Goal: Task Accomplishment & Management: Complete application form

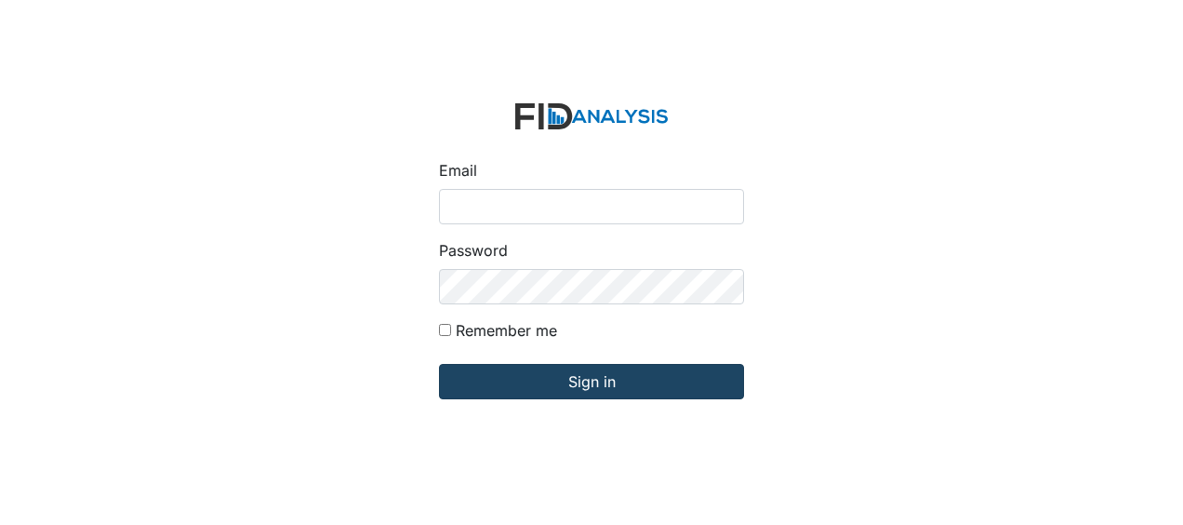
type input "[EMAIL_ADDRESS][DOMAIN_NAME]"
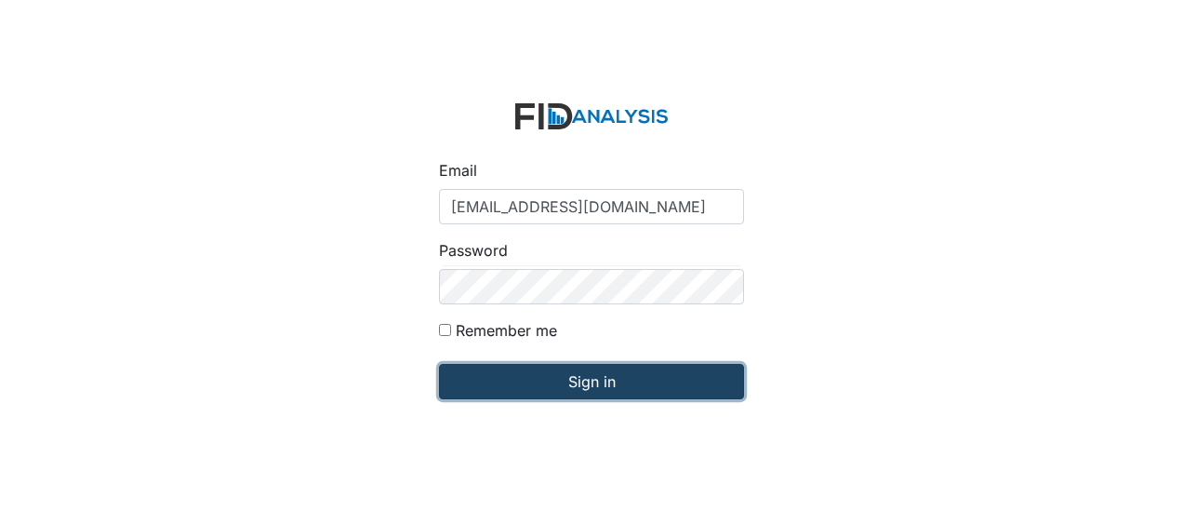
click at [499, 382] on input "Sign in" at bounding box center [591, 381] width 305 height 35
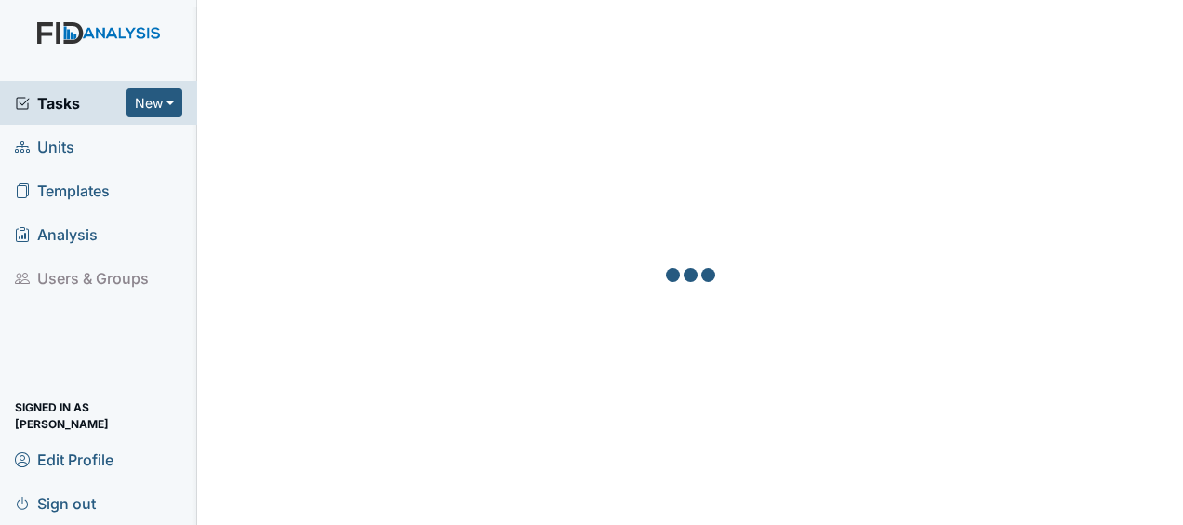
click at [65, 150] on span "Units" at bounding box center [45, 146] width 60 height 29
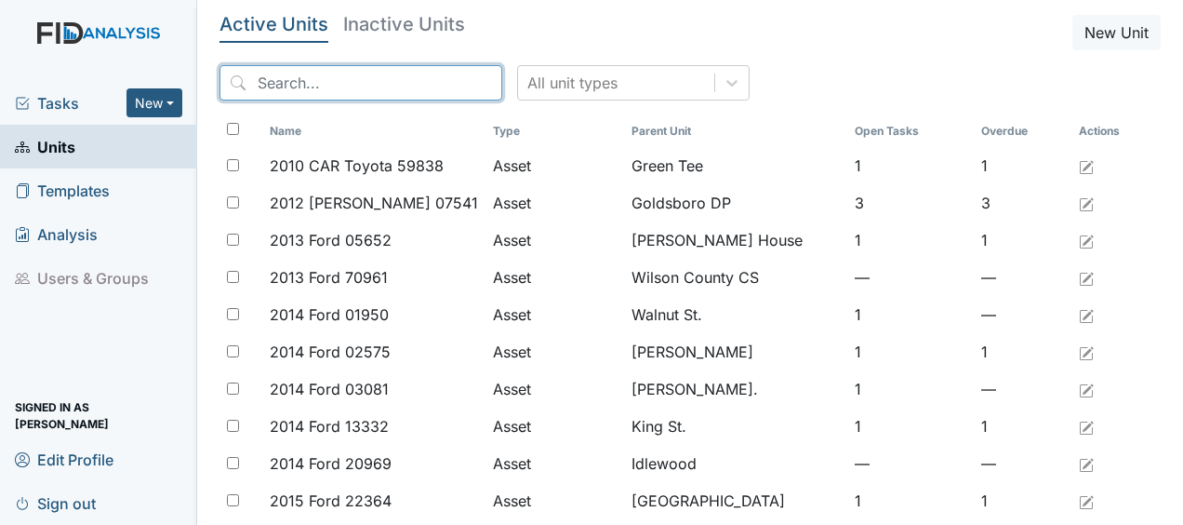
click at [315, 87] on input "search" at bounding box center [361, 82] width 283 height 35
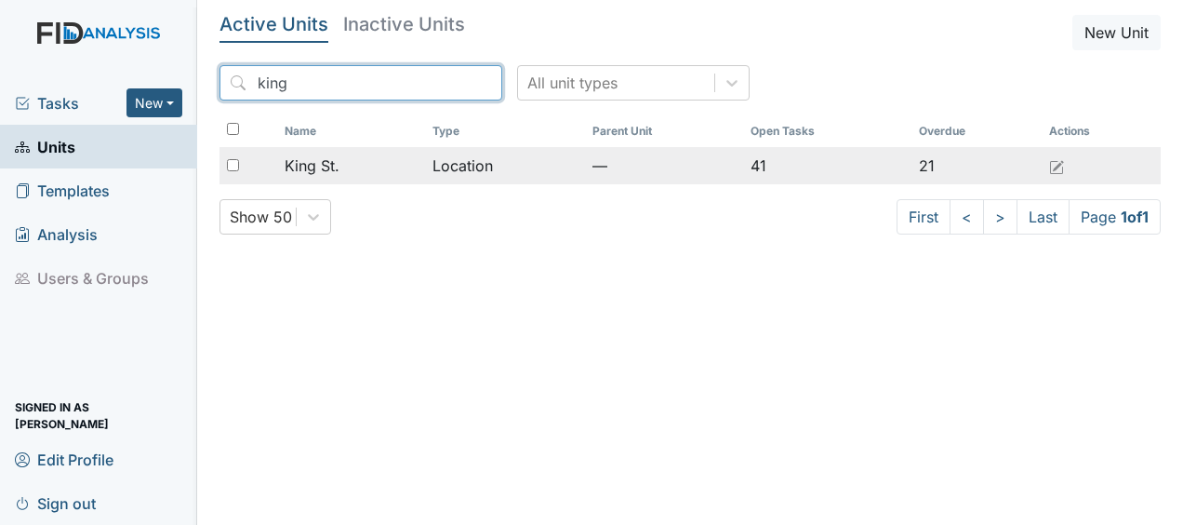
type input "king"
click at [384, 168] on div "King St." at bounding box center [351, 165] width 133 height 22
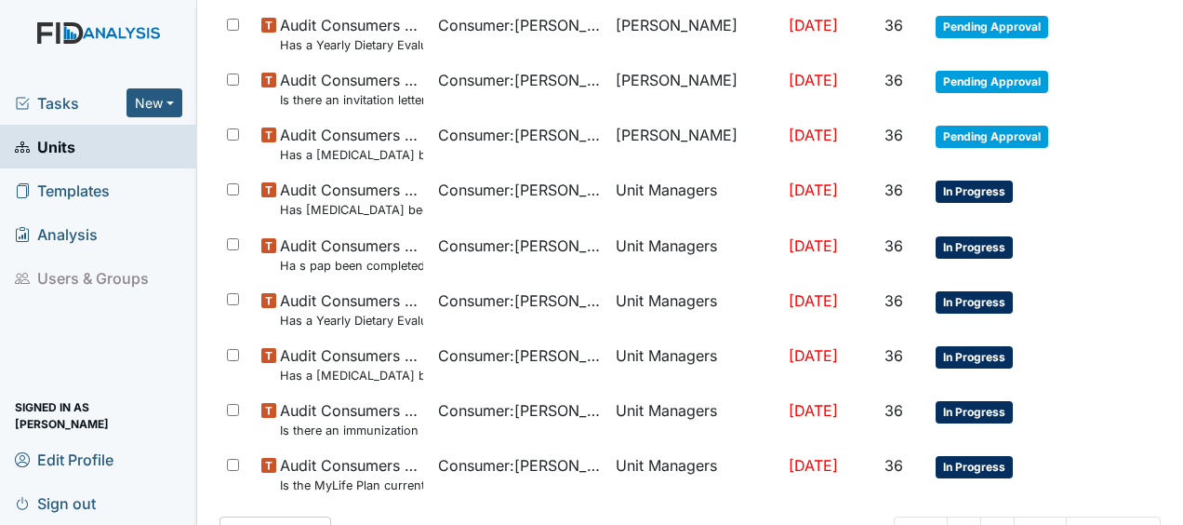
scroll to position [1449, 0]
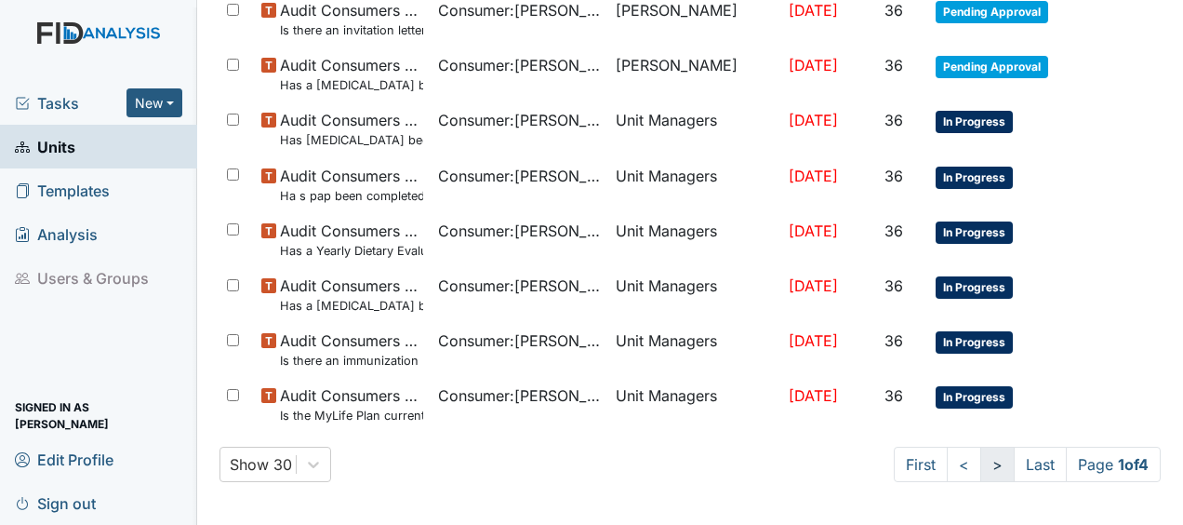
click at [981, 463] on link ">" at bounding box center [998, 464] width 34 height 35
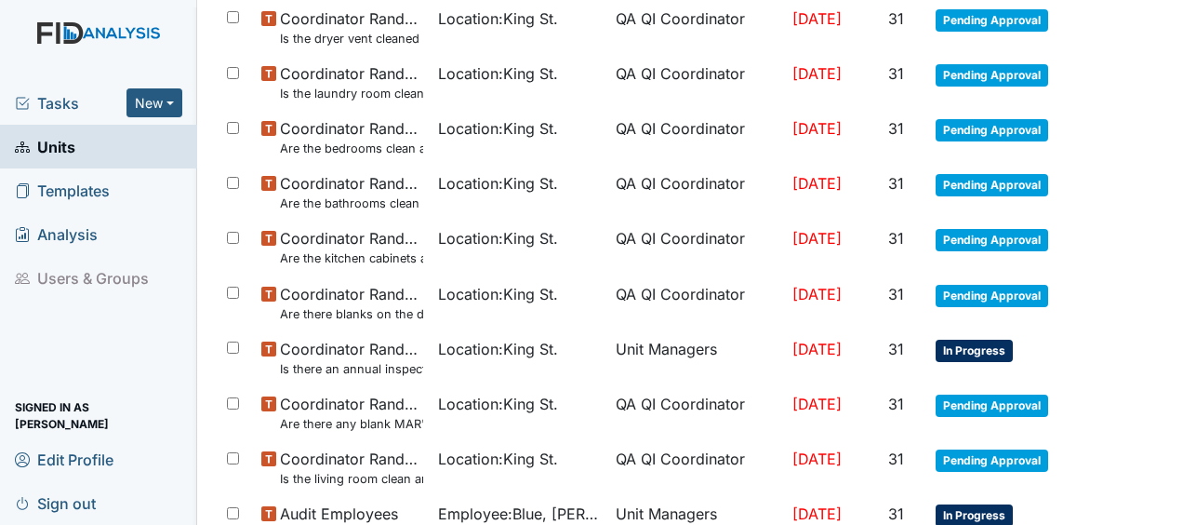
scroll to position [1466, 0]
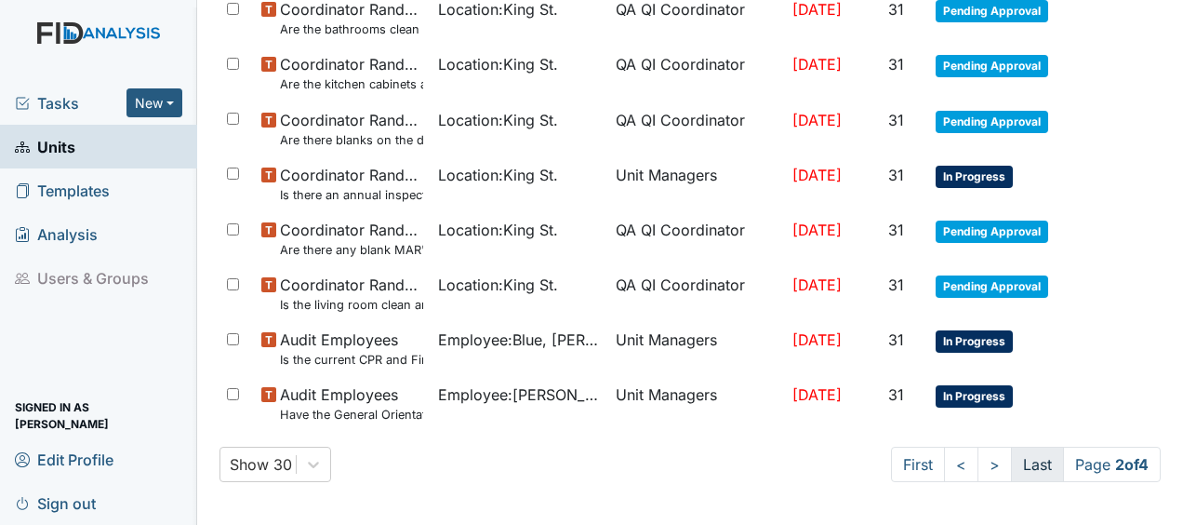
click at [1017, 466] on link "Last" at bounding box center [1037, 464] width 53 height 35
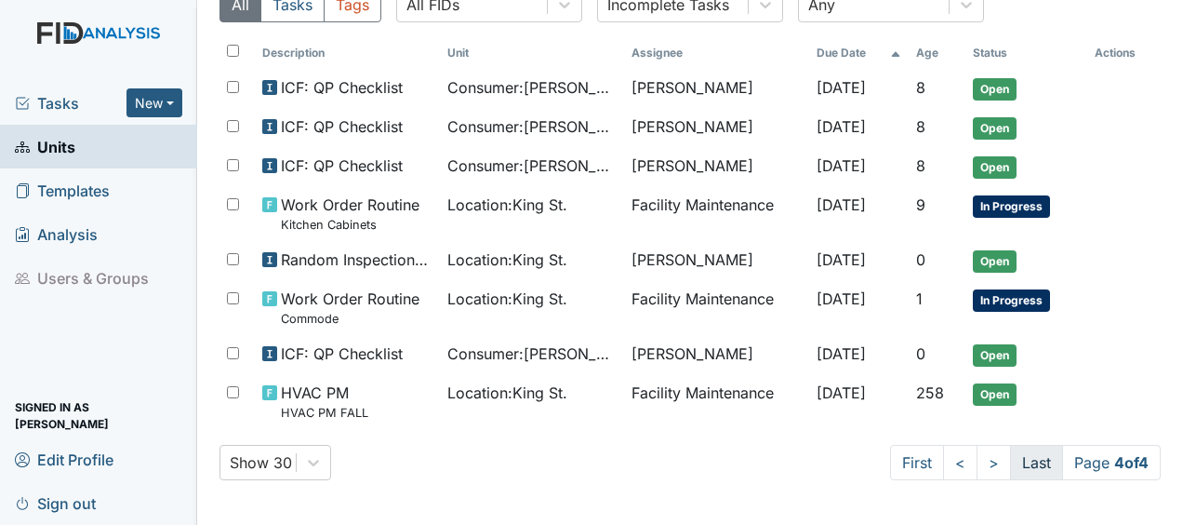
scroll to position [171, 0]
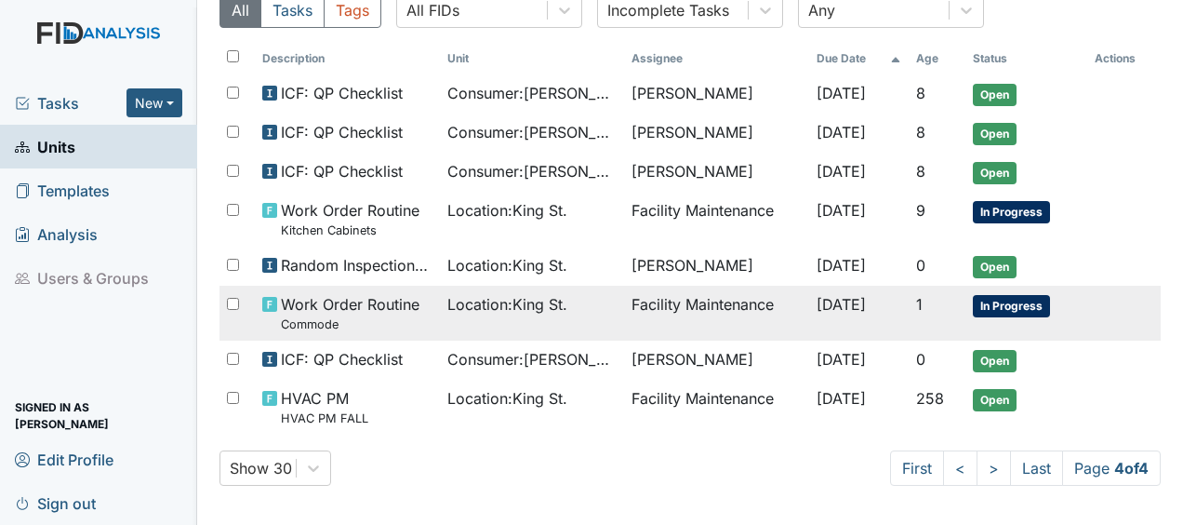
click at [699, 300] on td "Facility Maintenance" at bounding box center [716, 313] width 184 height 55
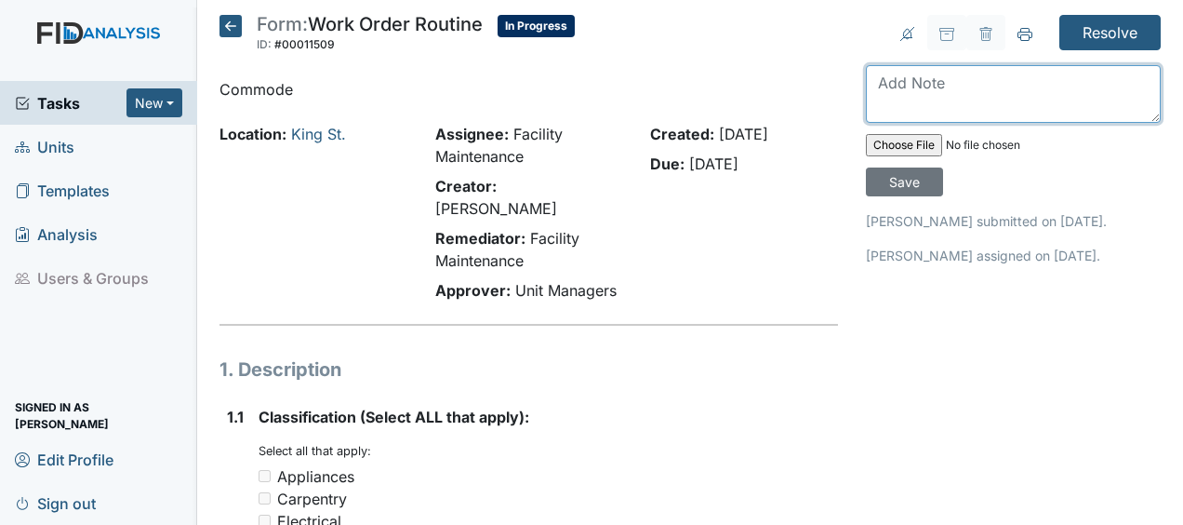
click at [867, 80] on textarea at bounding box center [1013, 94] width 295 height 58
type textarea "cracked tank replaced toilet JB"
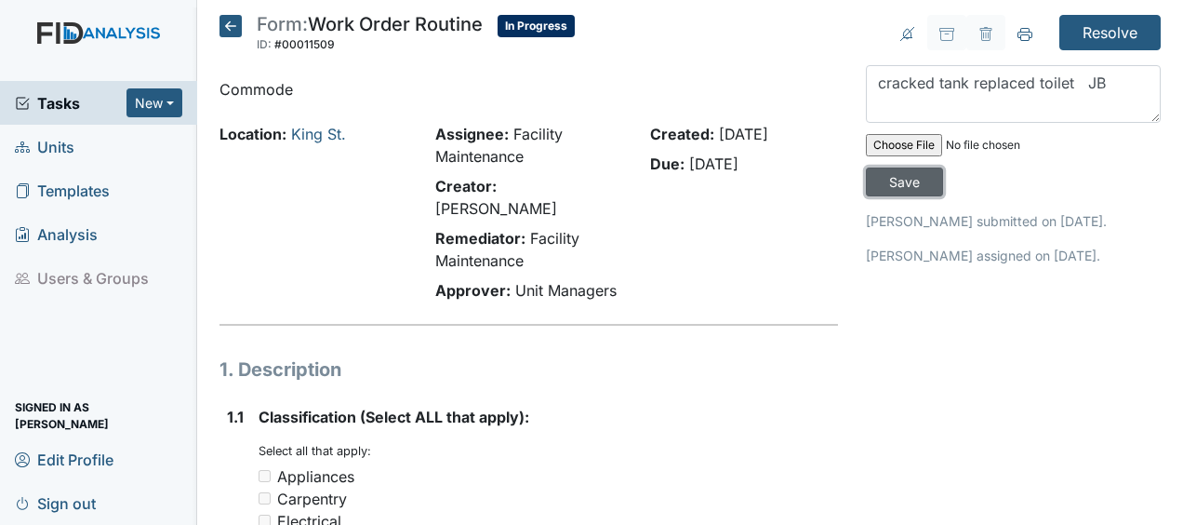
click at [895, 178] on input "Save" at bounding box center [904, 181] width 77 height 29
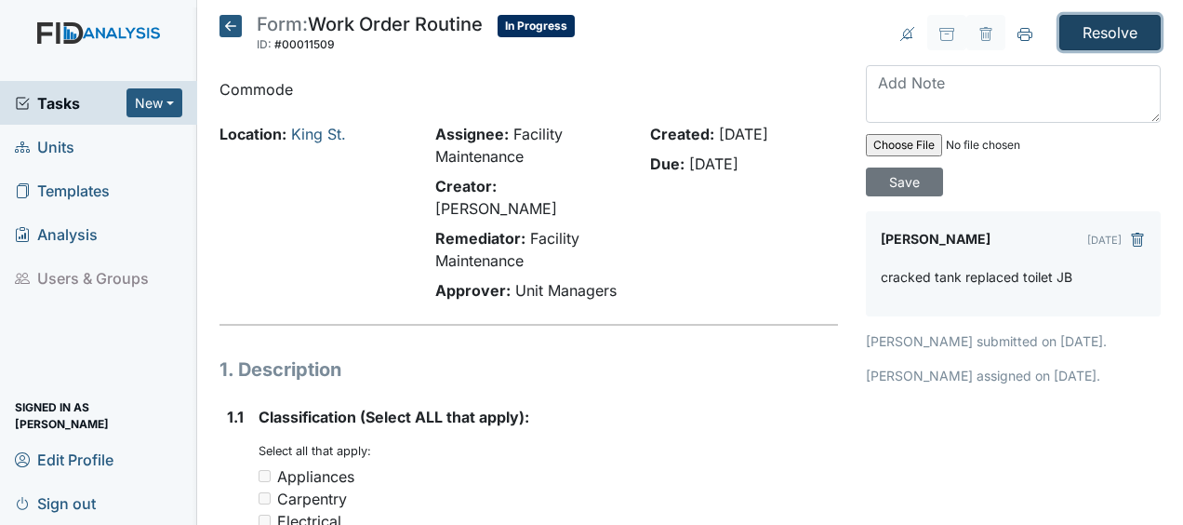
click at [1102, 31] on input "Resolve" at bounding box center [1110, 32] width 101 height 35
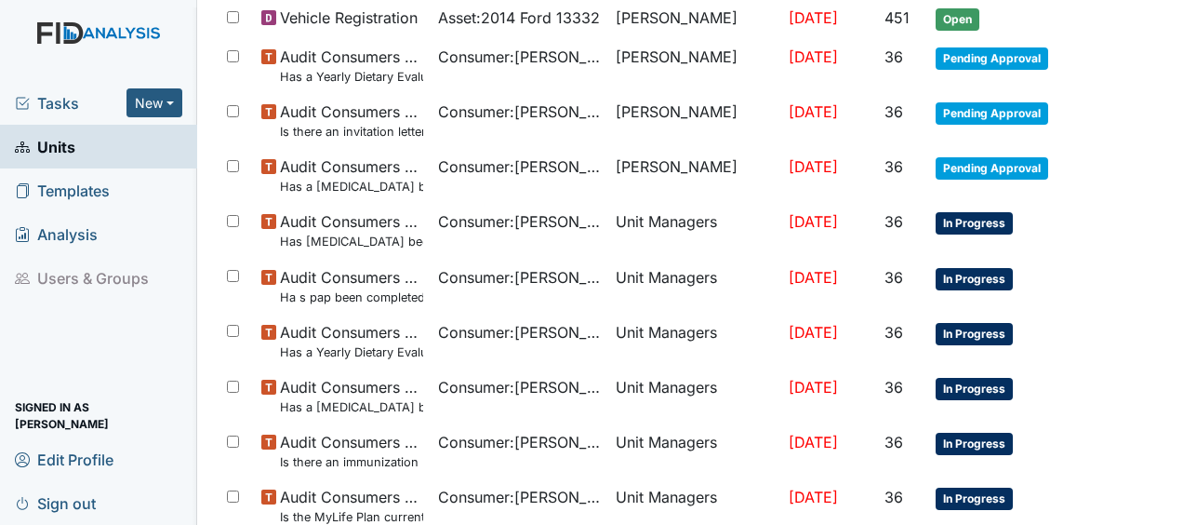
scroll to position [1511, 0]
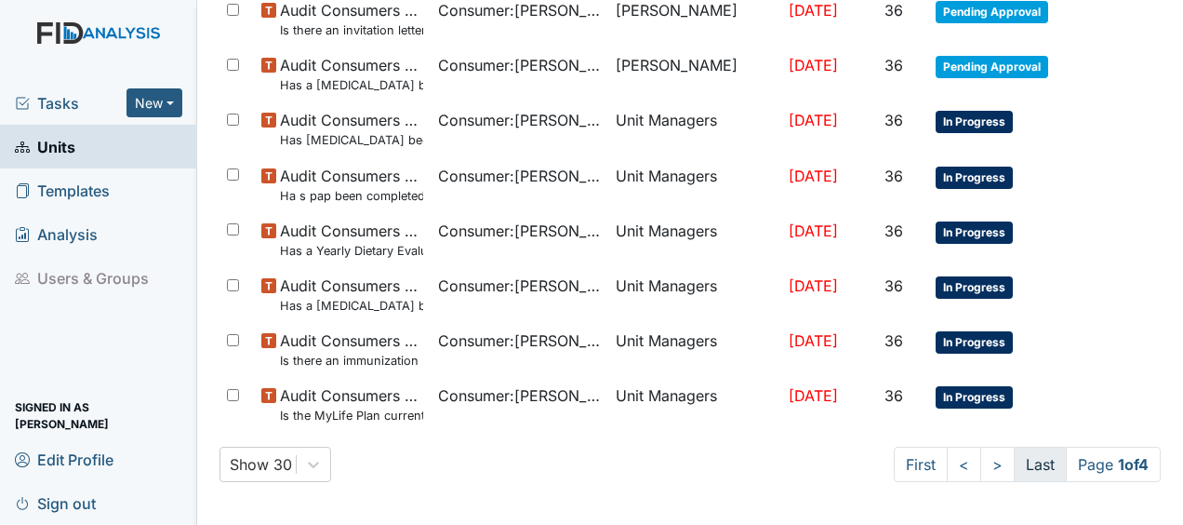
click at [1025, 459] on link "Last" at bounding box center [1040, 464] width 53 height 35
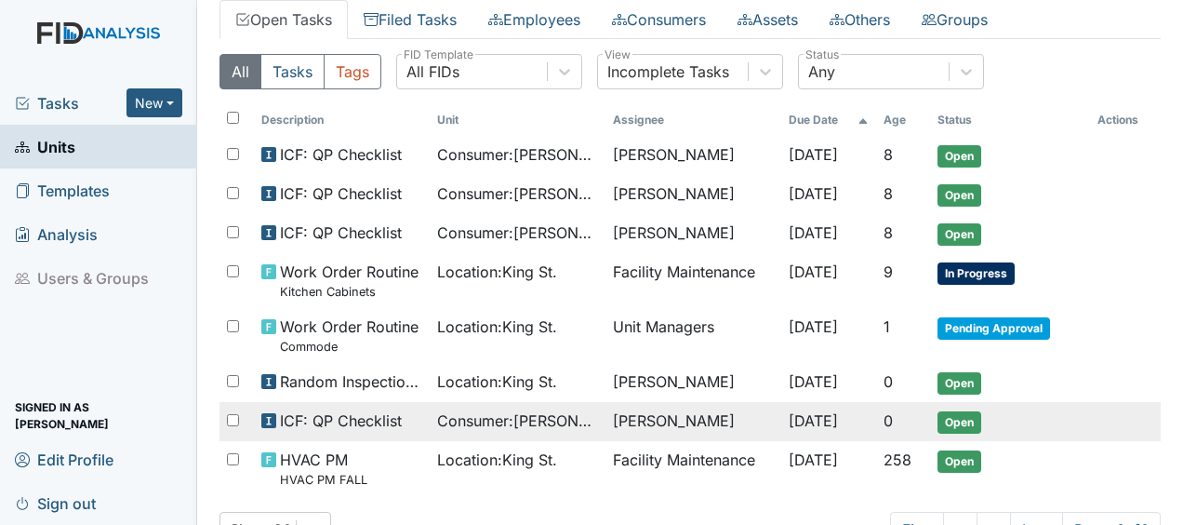
scroll to position [233, 0]
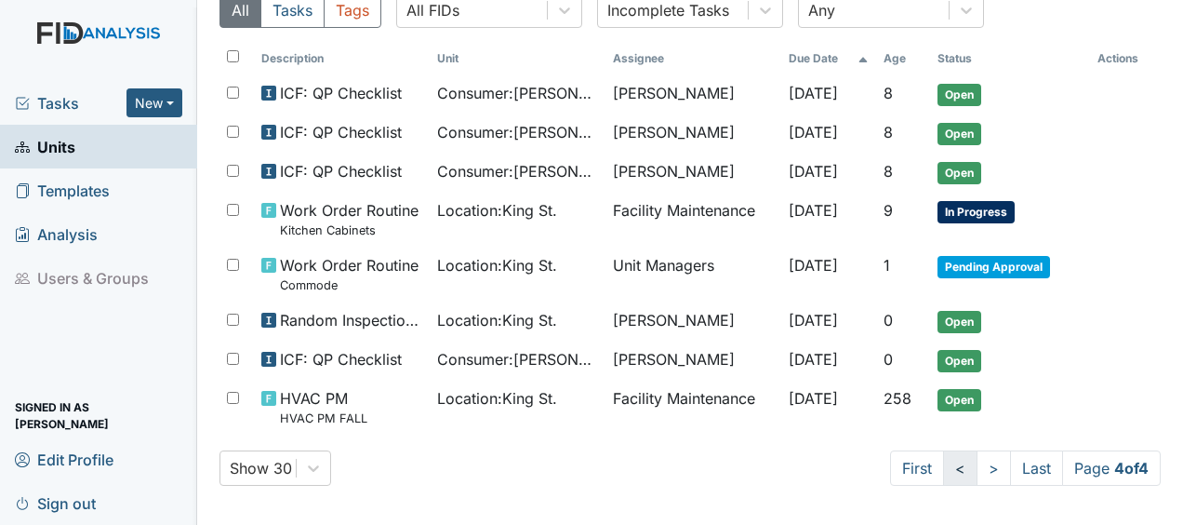
click at [943, 465] on link "<" at bounding box center [960, 467] width 34 height 35
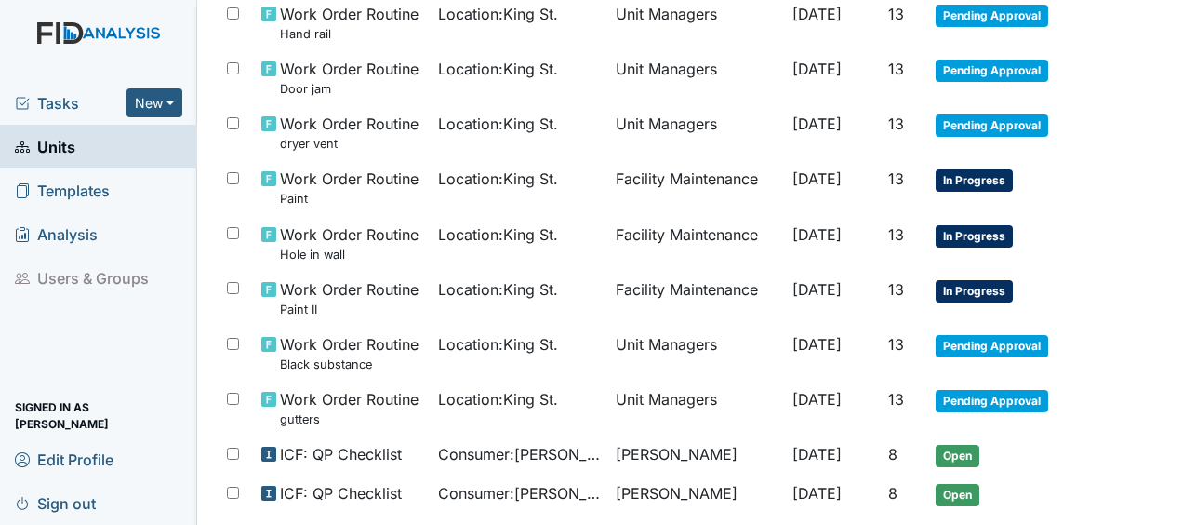
scroll to position [1494, 0]
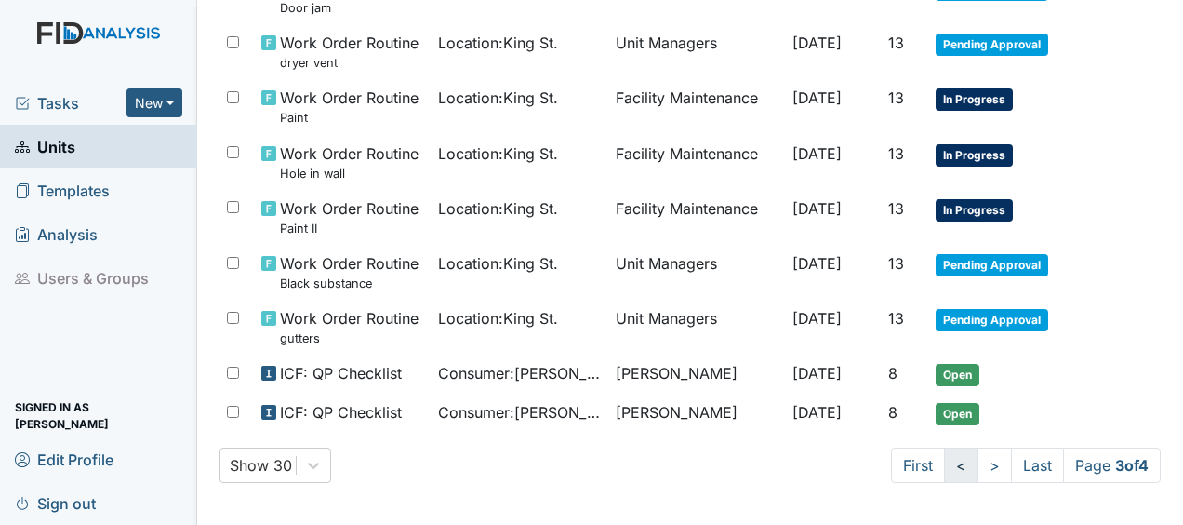
click at [944, 465] on link "<" at bounding box center [961, 464] width 34 height 35
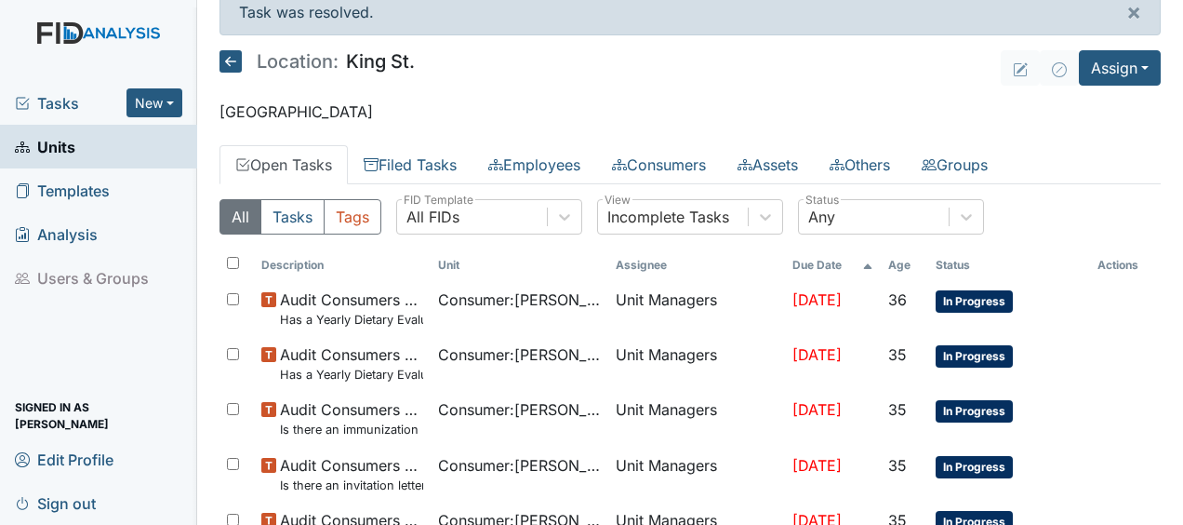
scroll to position [0, 0]
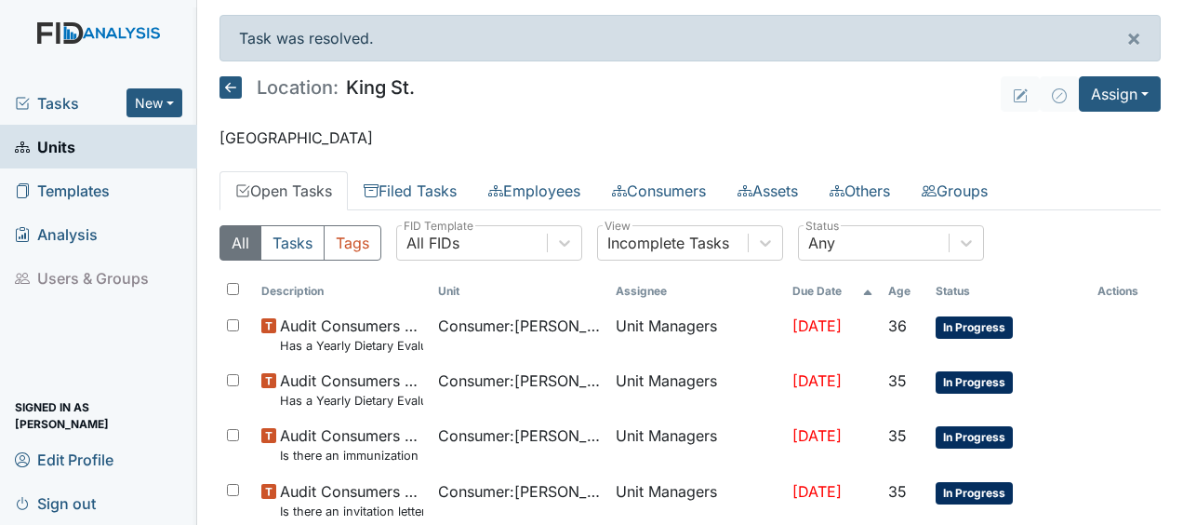
click at [229, 91] on icon at bounding box center [231, 87] width 22 height 22
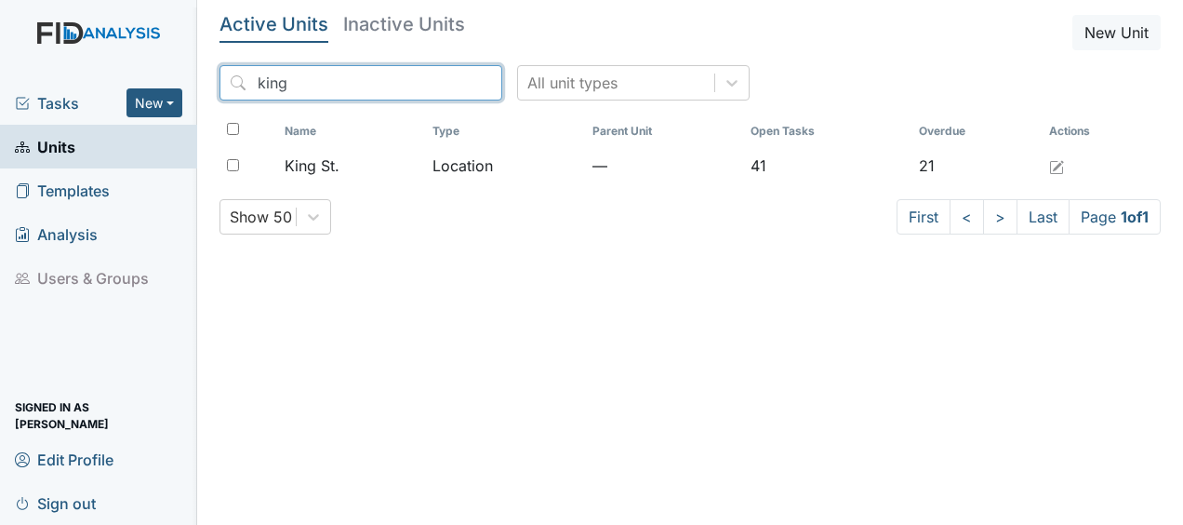
click at [447, 80] on input "king" at bounding box center [361, 82] width 283 height 35
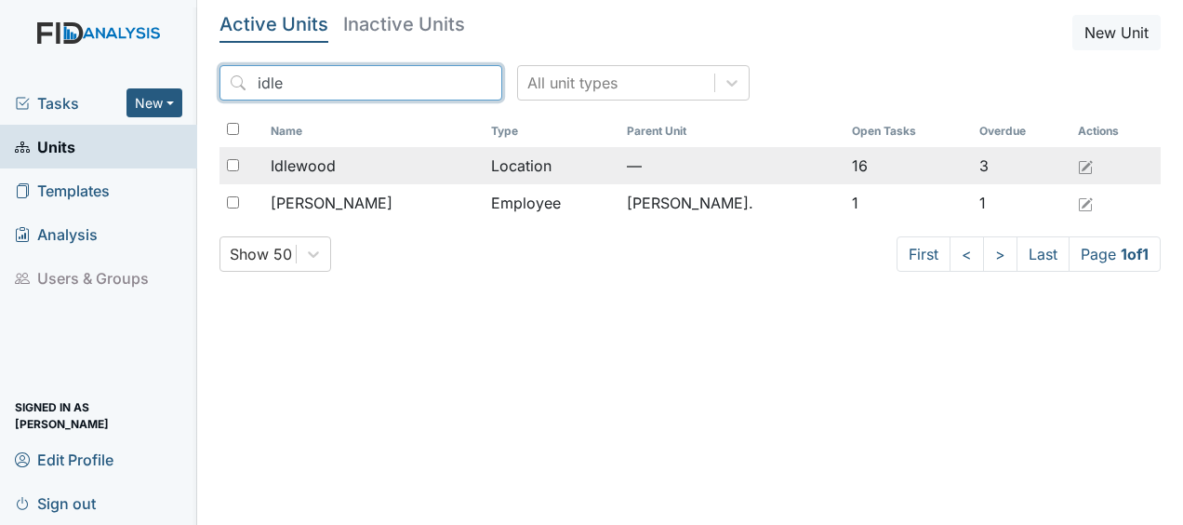
type input "idle"
click at [316, 161] on span "Idlewood" at bounding box center [303, 165] width 65 height 22
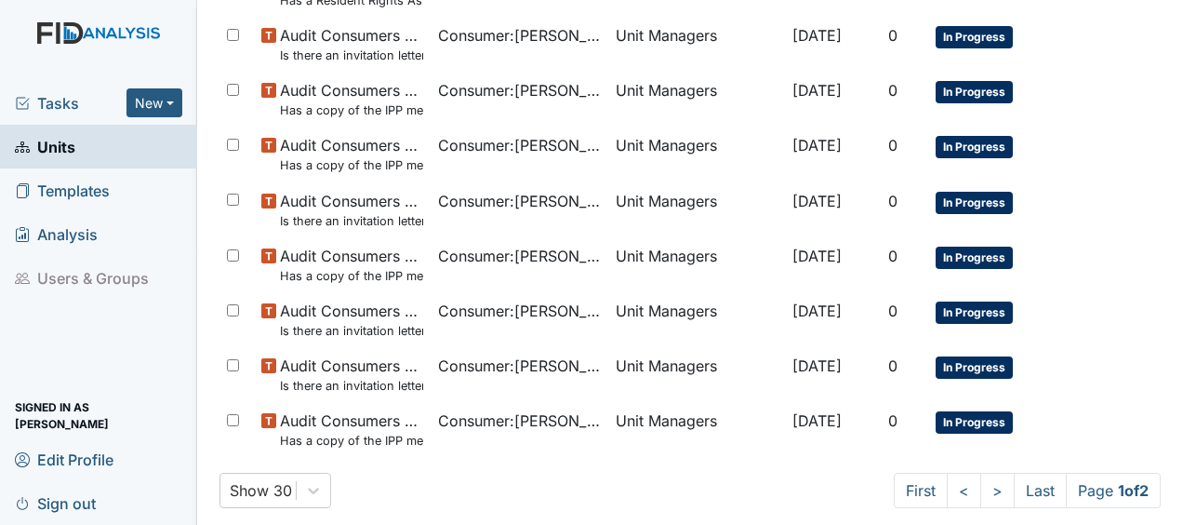
scroll to position [1367, 0]
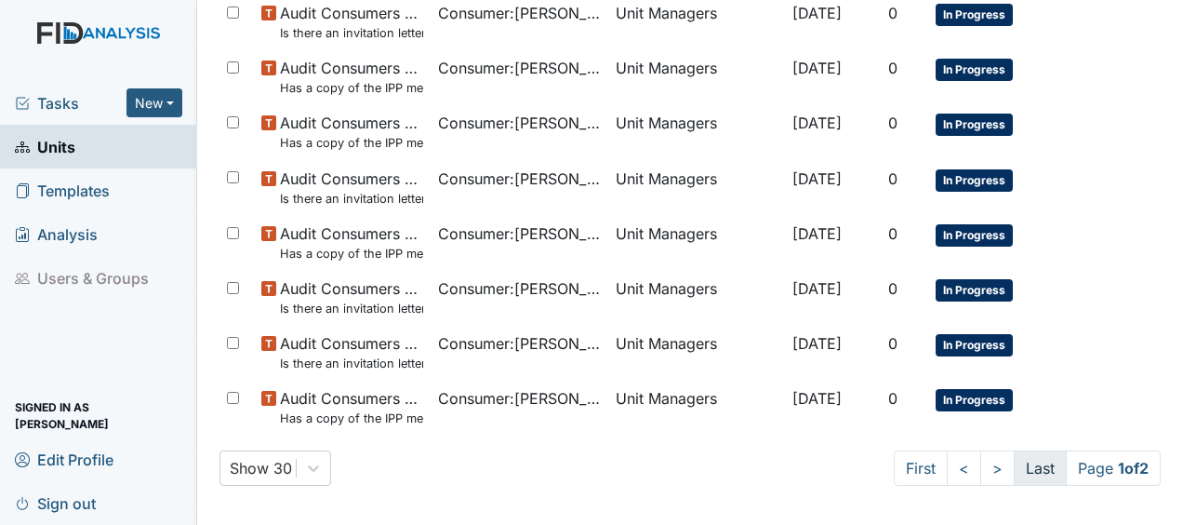
click at [1022, 466] on link "Last" at bounding box center [1040, 467] width 53 height 35
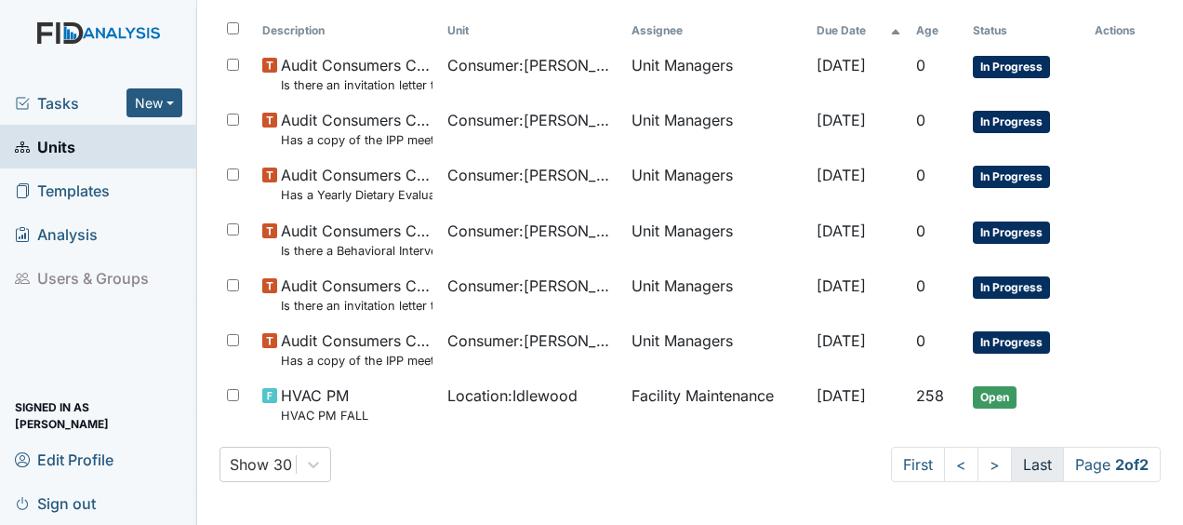
scroll to position [0, 0]
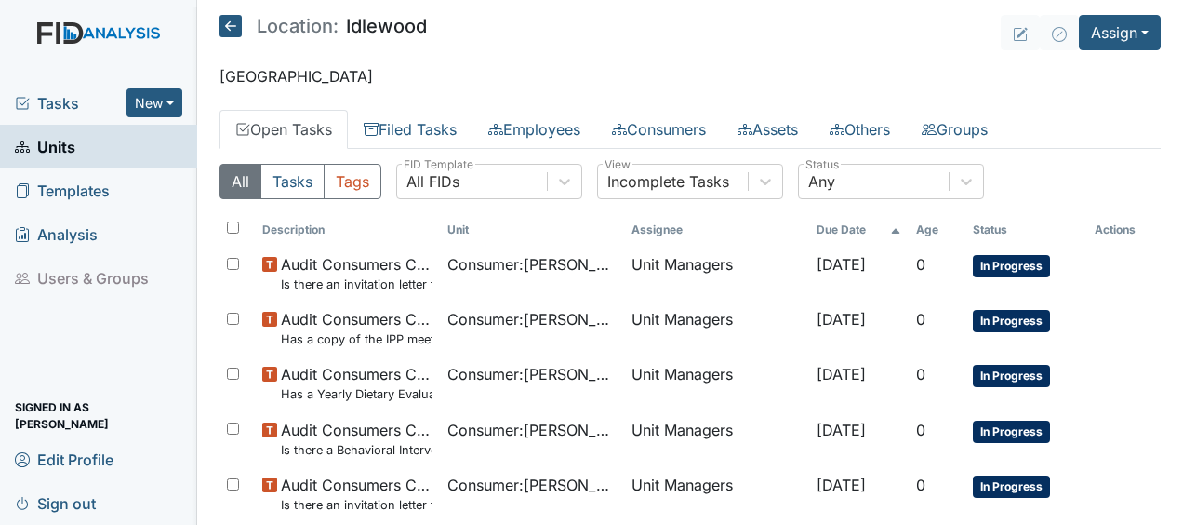
click at [230, 20] on icon at bounding box center [231, 26] width 22 height 22
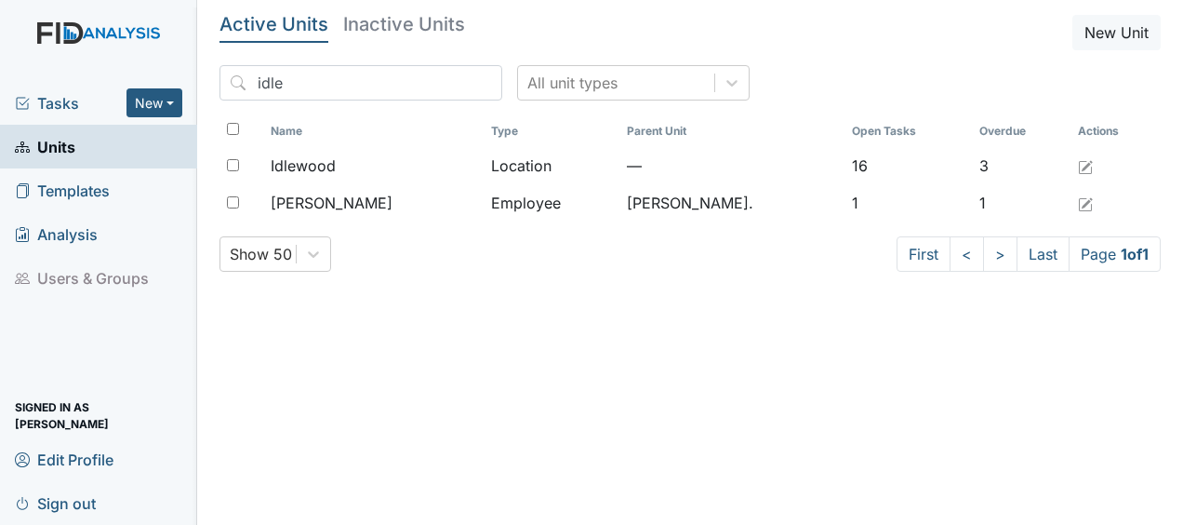
click at [225, 26] on h5 "Active Units" at bounding box center [274, 24] width 109 height 19
click at [443, 80] on input "idle" at bounding box center [361, 82] width 283 height 35
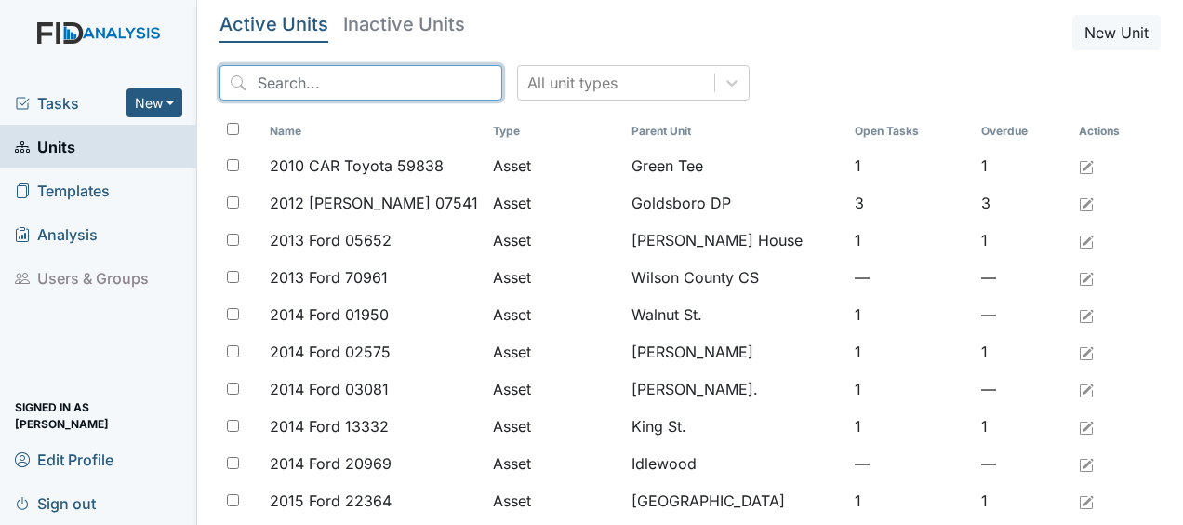
click at [443, 80] on input "search" at bounding box center [361, 82] width 283 height 35
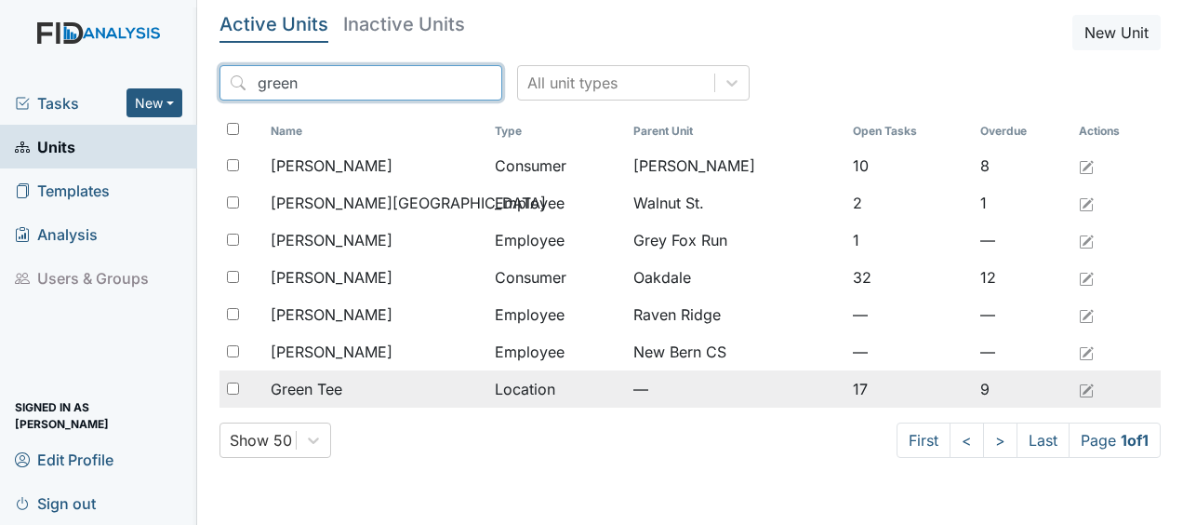
type input "green"
click at [335, 388] on span "Green Tee" at bounding box center [307, 389] width 72 height 22
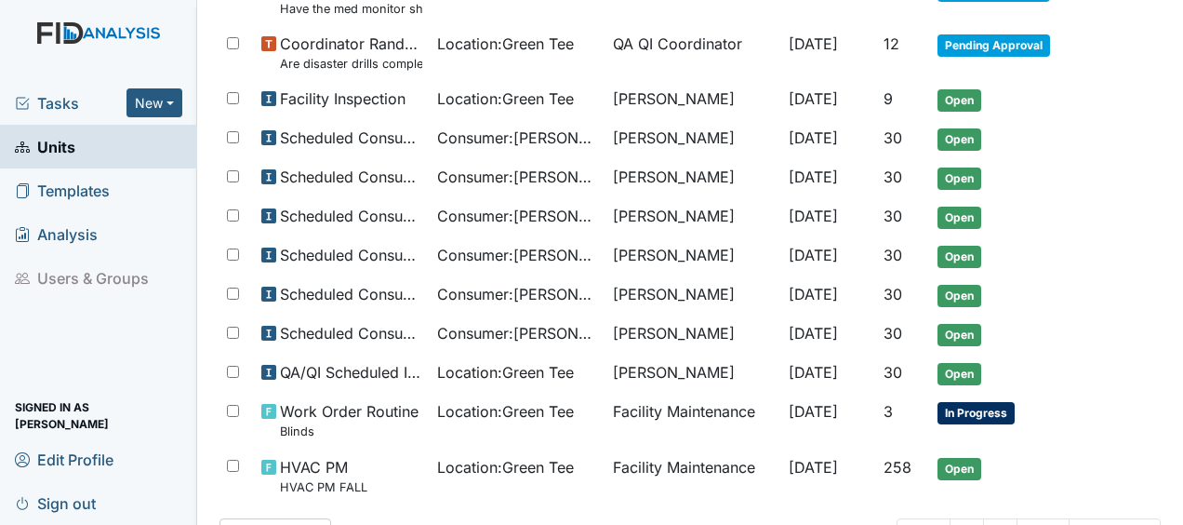
scroll to position [848, 0]
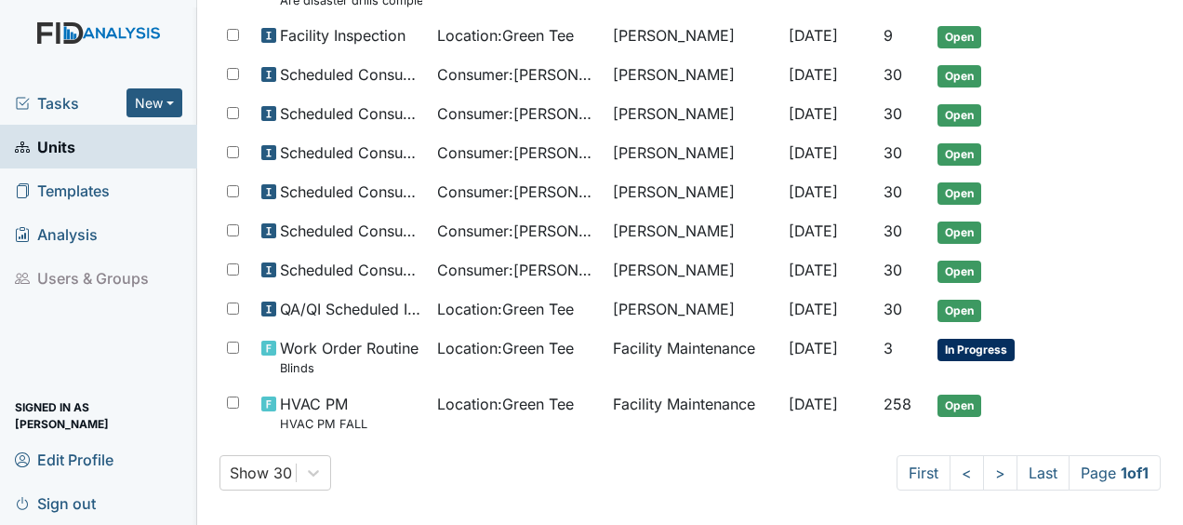
drag, startPoint x: 363, startPoint y: 335, endPoint x: 76, endPoint y: 100, distance: 370.2
click at [76, 100] on div "Tasks New Form Inspection Document Bundle Units Templates Analysis Users & Grou…" at bounding box center [591, 262] width 1183 height 525
click at [179, 322] on div "Tasks New Form Inspection Document Bundle Units Templates Analysis Users & Grou…" at bounding box center [98, 303] width 197 height 444
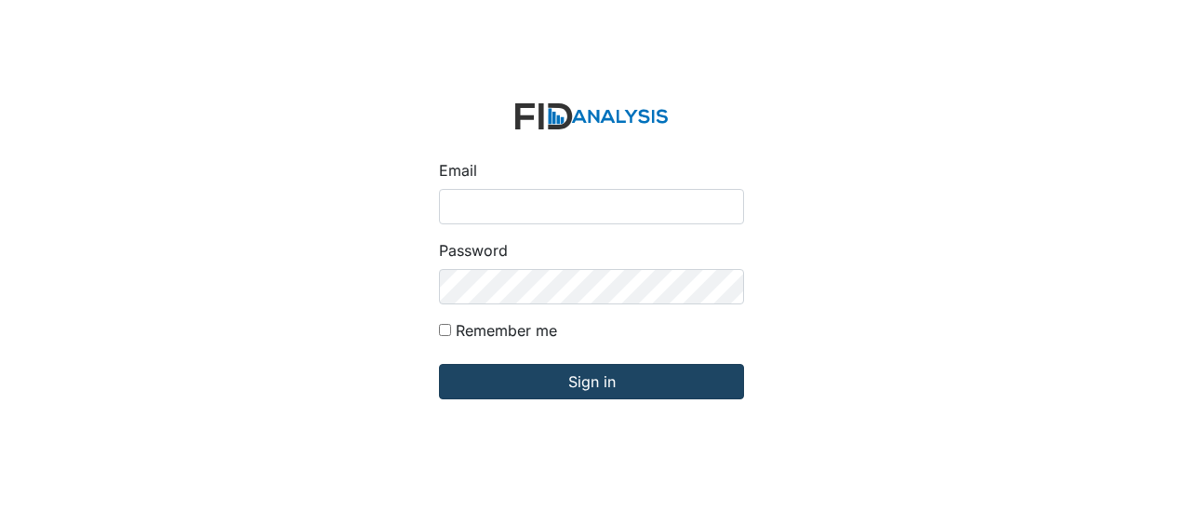
type input "[EMAIL_ADDRESS][DOMAIN_NAME]"
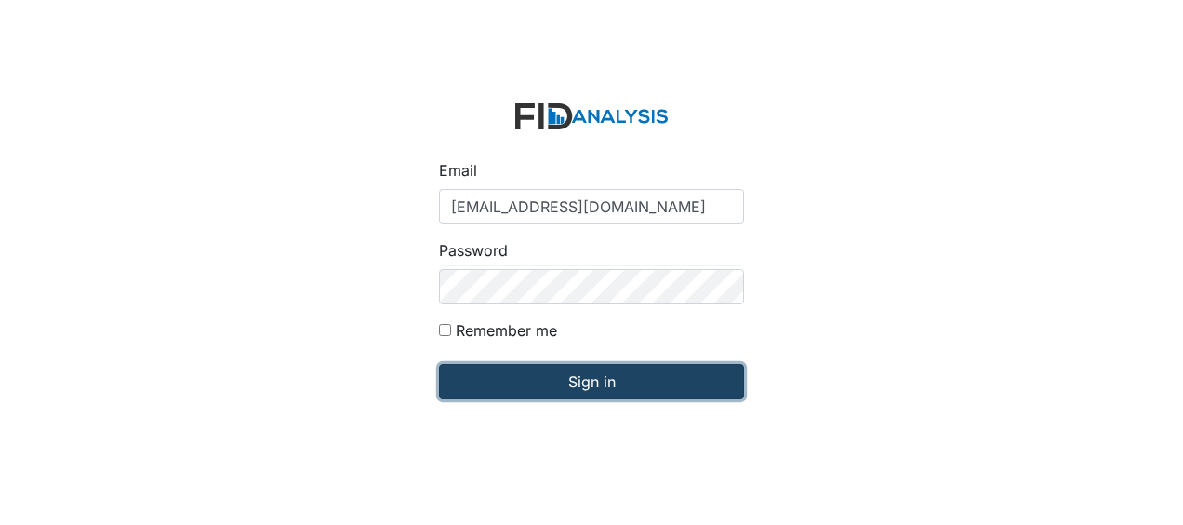
click at [508, 378] on input "Sign in" at bounding box center [591, 381] width 305 height 35
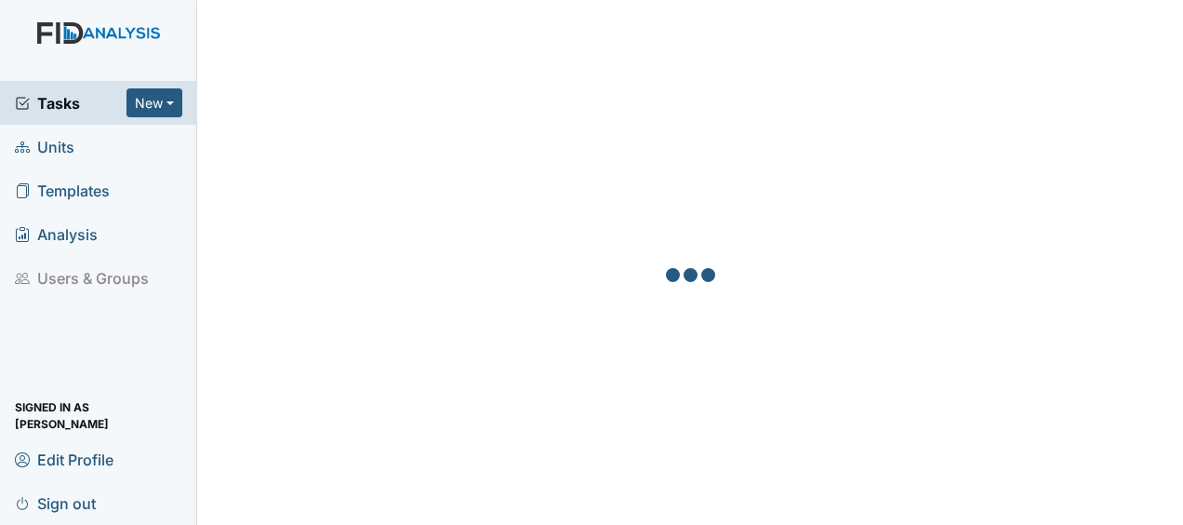
click at [60, 149] on span "Units" at bounding box center [45, 146] width 60 height 29
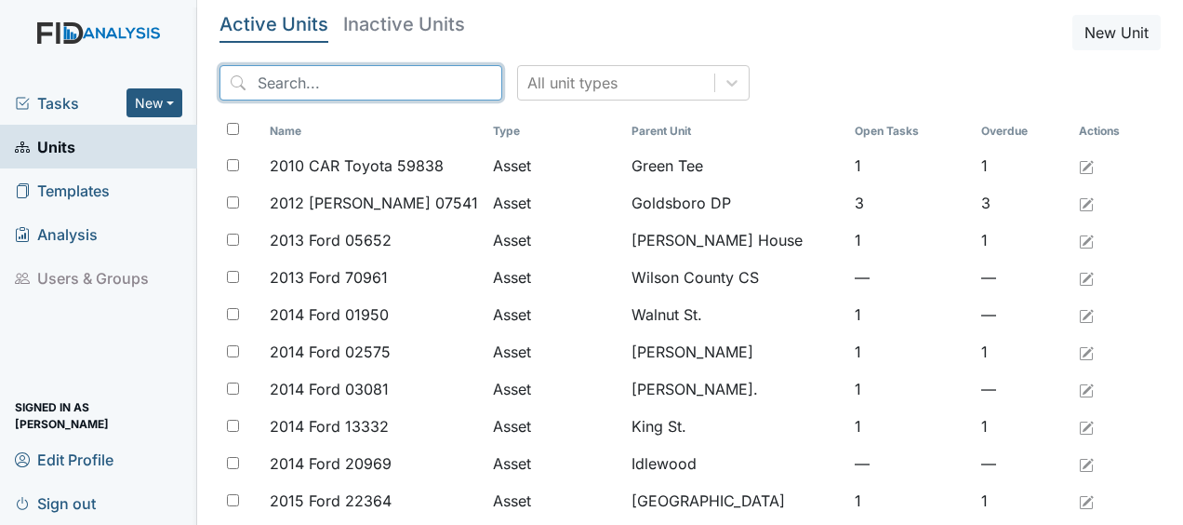
click at [269, 87] on input "search" at bounding box center [361, 82] width 283 height 35
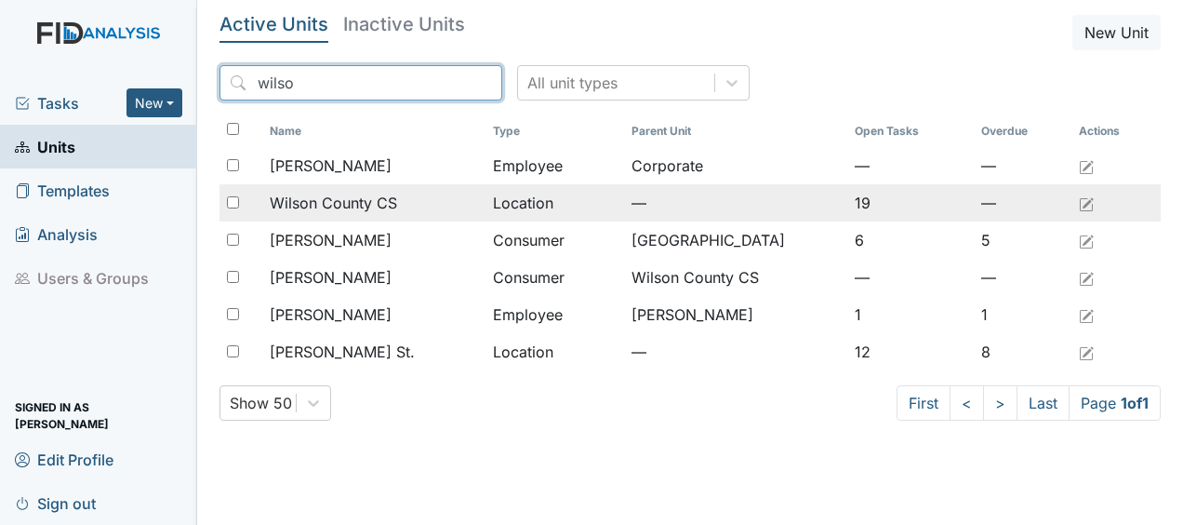
type input "wilso"
click at [316, 201] on span "Wilson County CS" at bounding box center [333, 203] width 127 height 22
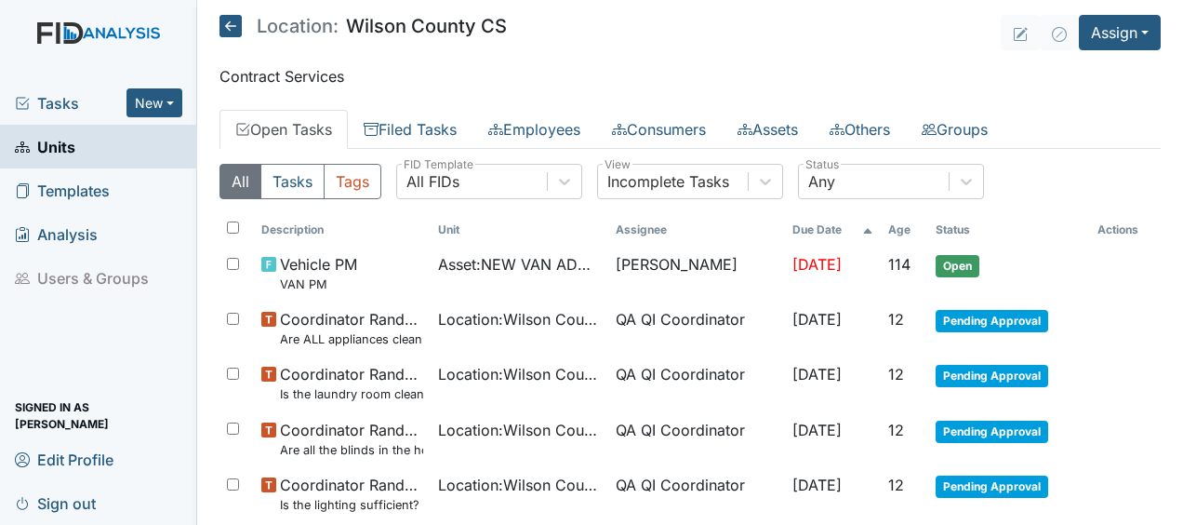
click at [231, 23] on icon at bounding box center [231, 26] width 22 height 22
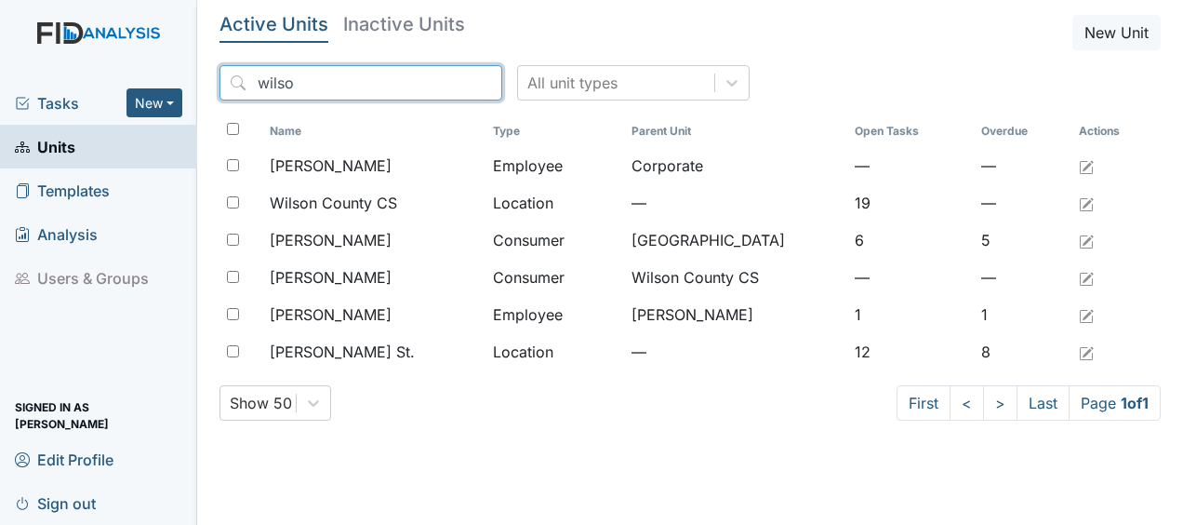
click at [445, 84] on input "wilso" at bounding box center [361, 82] width 283 height 35
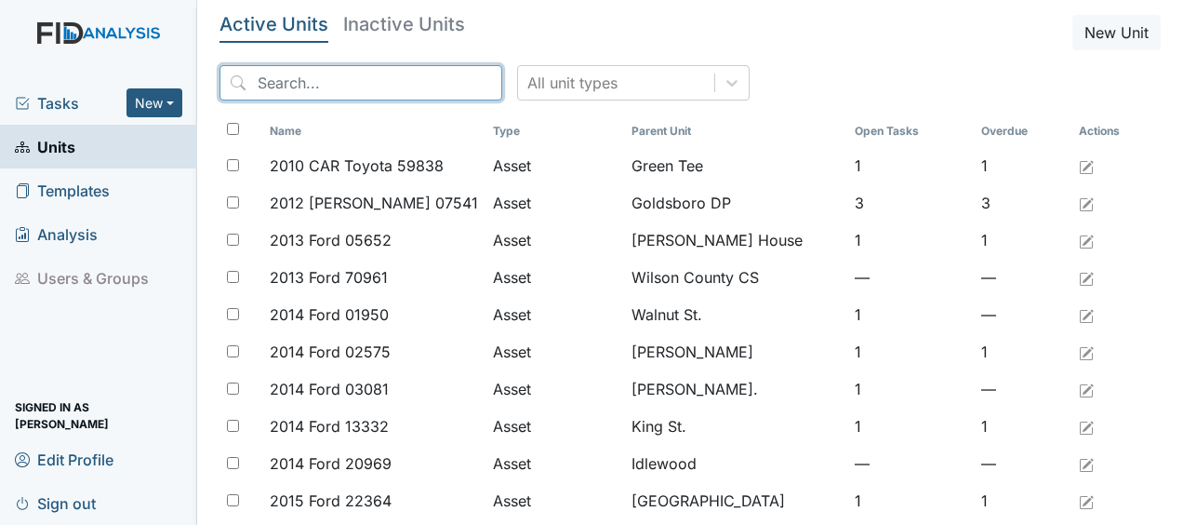
click at [445, 84] on input "search" at bounding box center [361, 82] width 283 height 35
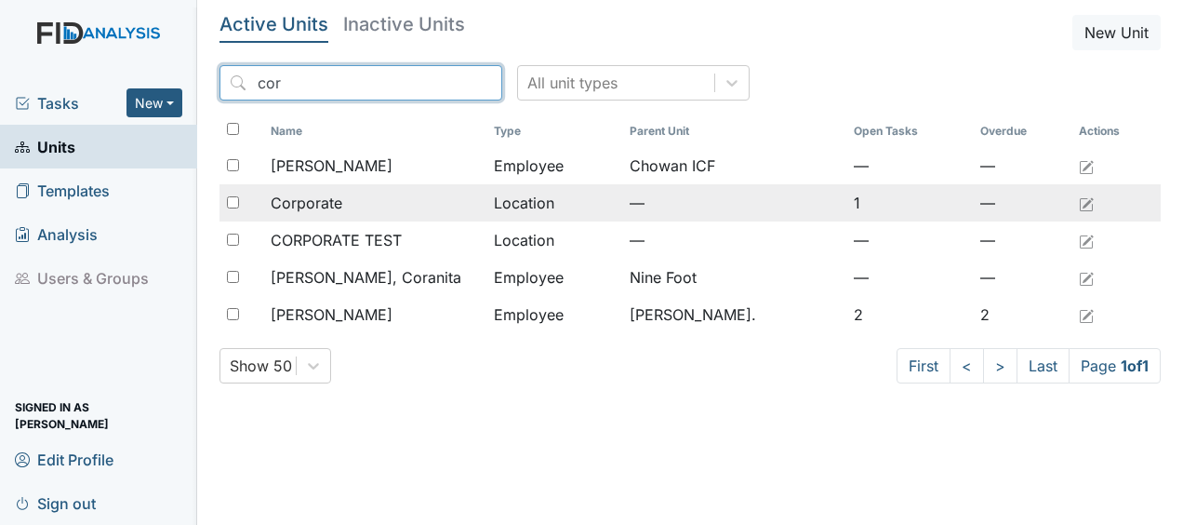
type input "cor"
click at [326, 197] on span "Corporate" at bounding box center [307, 203] width 72 height 22
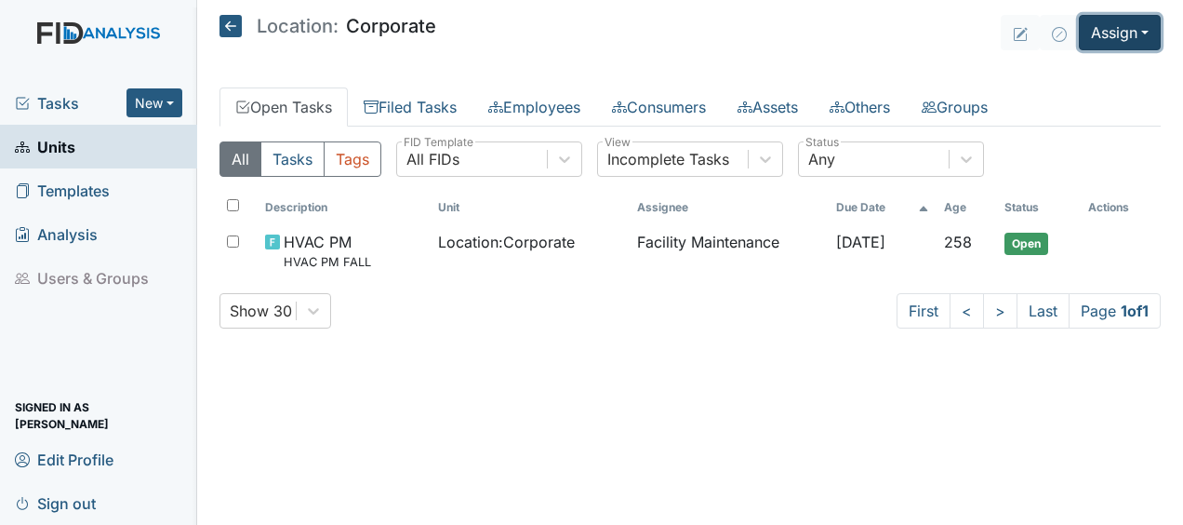
click at [1129, 30] on button "Assign" at bounding box center [1120, 32] width 82 height 35
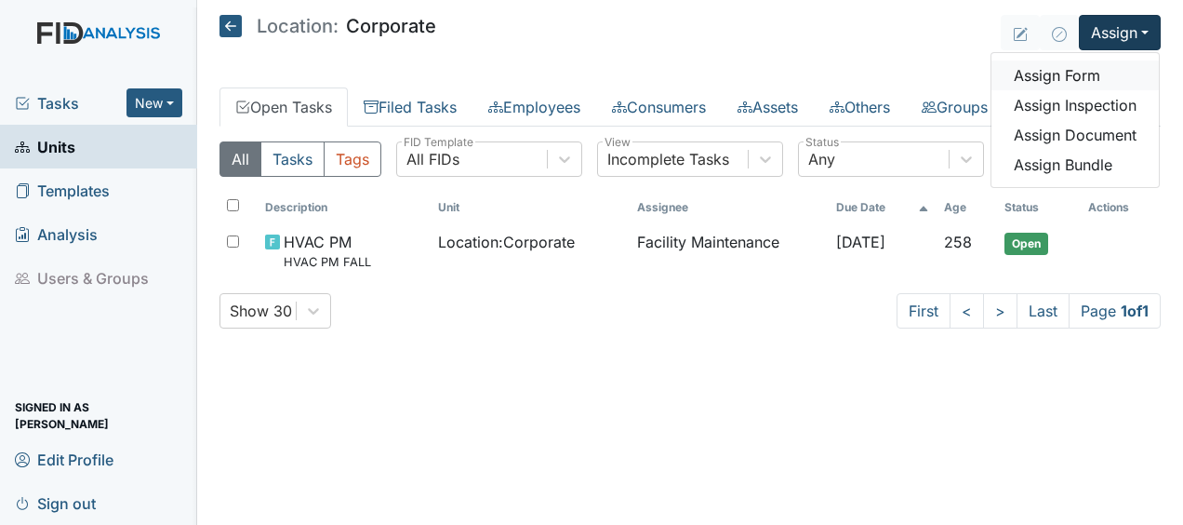
click at [1092, 73] on link "Assign Form" at bounding box center [1075, 75] width 167 height 30
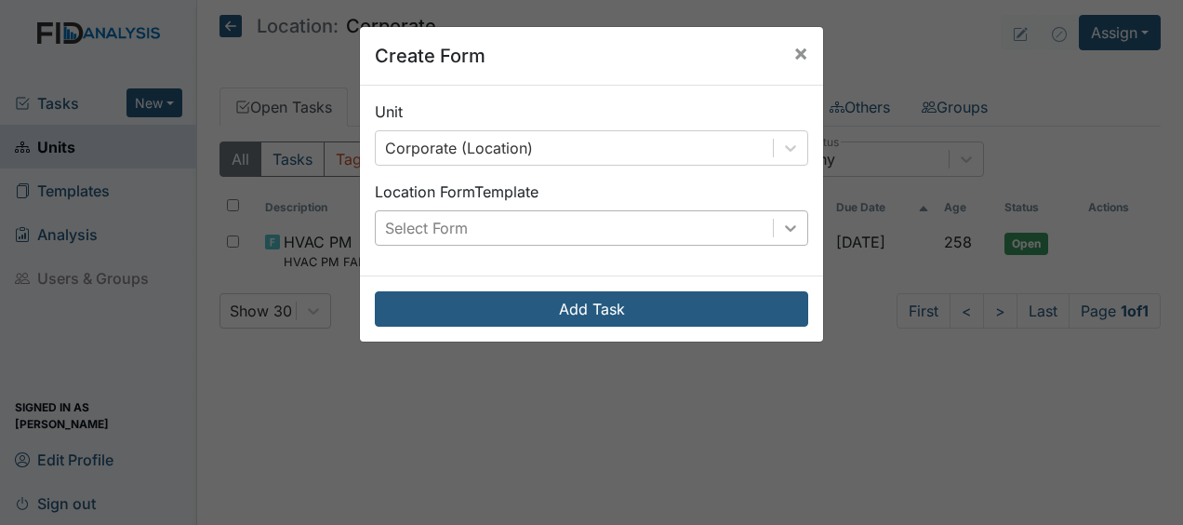
click at [784, 225] on icon at bounding box center [790, 228] width 19 height 19
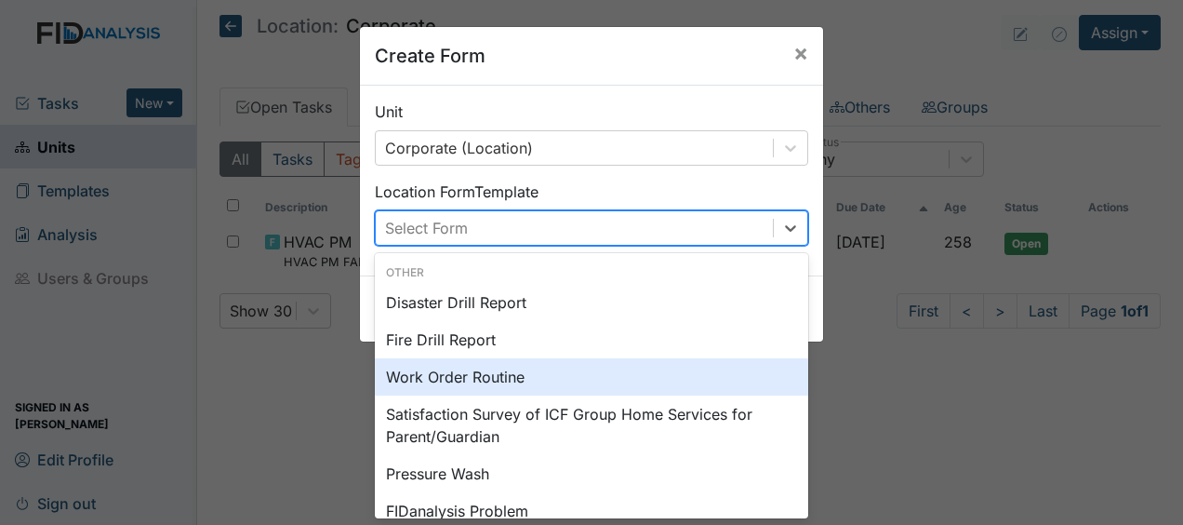
click at [506, 376] on div "Work Order Routine" at bounding box center [592, 376] width 434 height 37
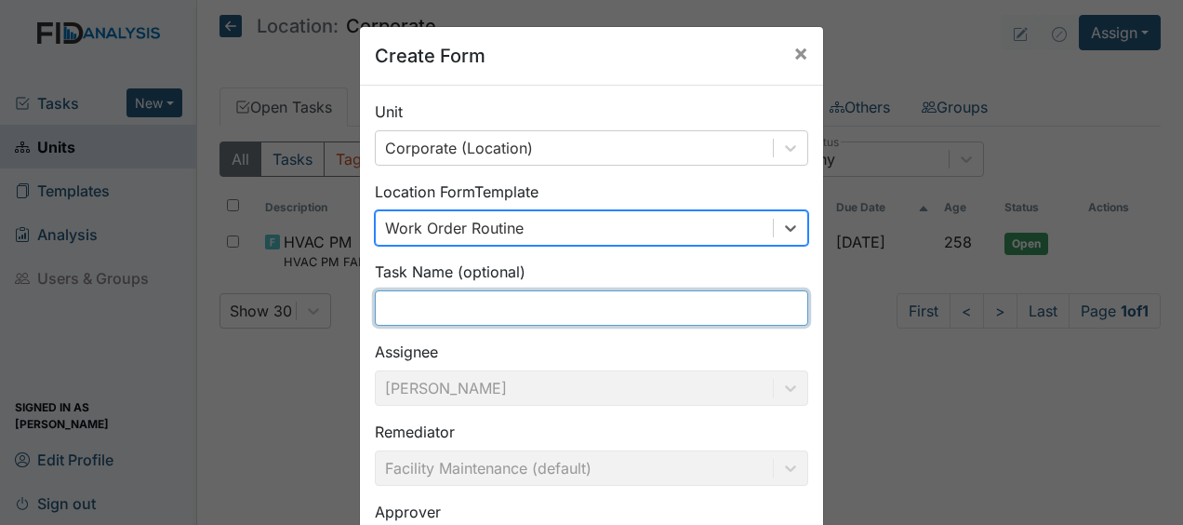
click at [413, 314] on input "text" at bounding box center [592, 307] width 434 height 35
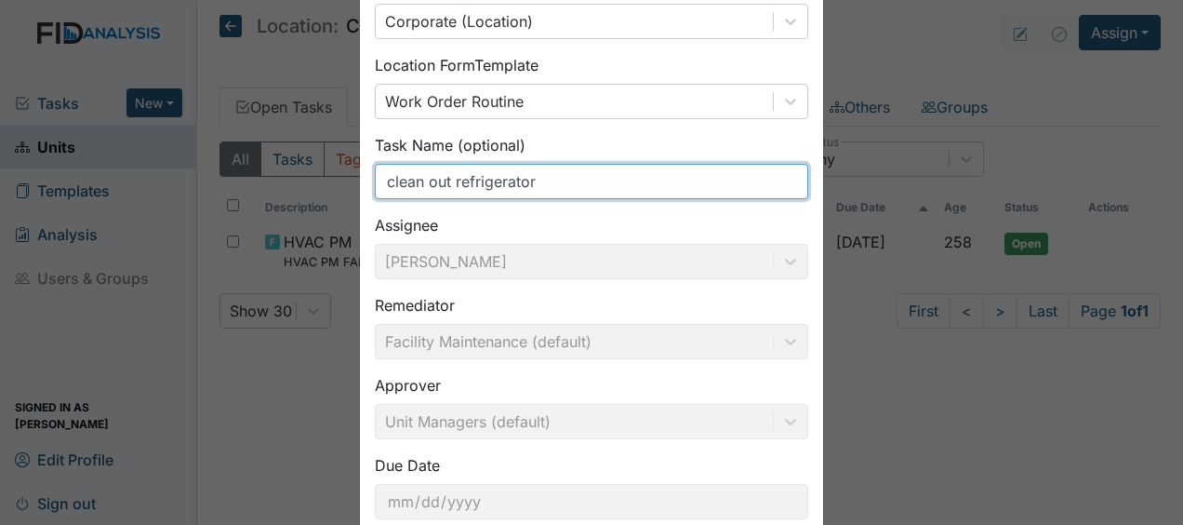
scroll to position [242, 0]
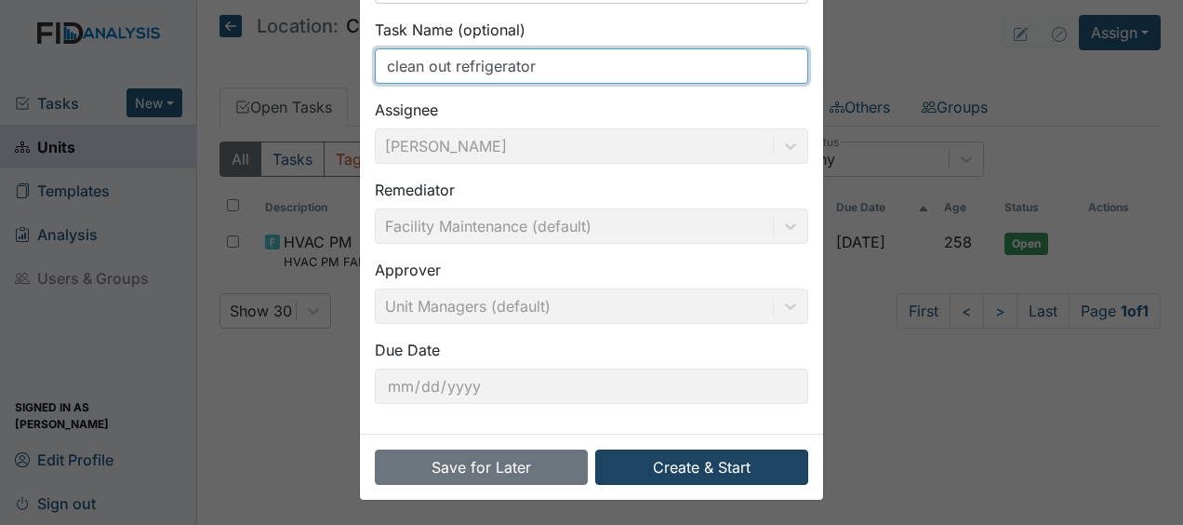
type input "clean out refrigerator"
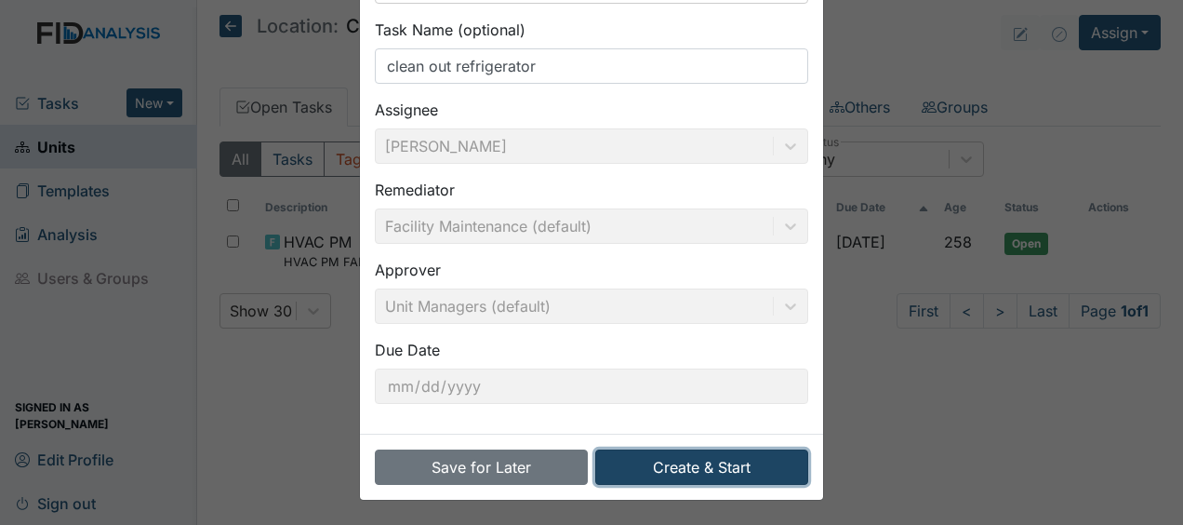
click at [648, 462] on button "Create & Start" at bounding box center [701, 466] width 213 height 35
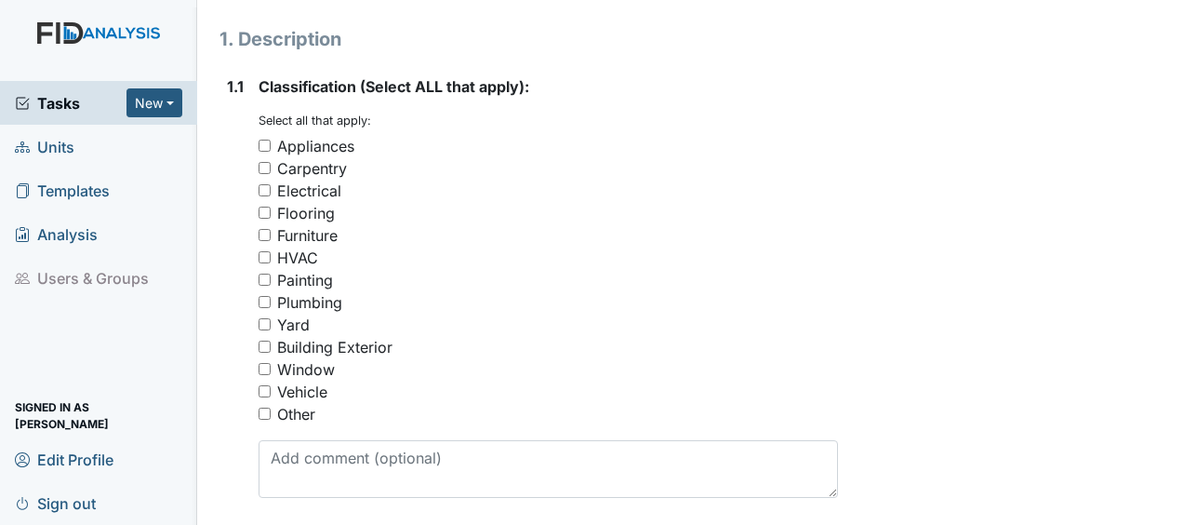
scroll to position [331, 0]
click at [264, 139] on input "Appliances" at bounding box center [265, 145] width 12 height 12
checkbox input "true"
drag, startPoint x: 264, startPoint y: 102, endPoint x: 512, endPoint y: 104, distance: 247.5
click at [512, 134] on div "Appliances" at bounding box center [549, 145] width 580 height 22
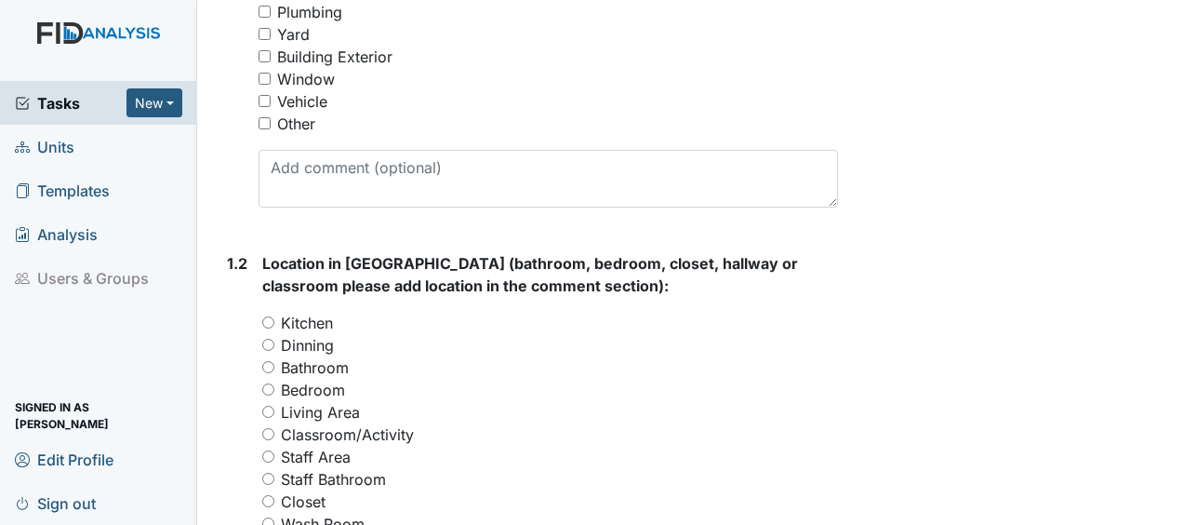
scroll to position [622, 0]
click at [269, 314] on input "Kitchen" at bounding box center [268, 320] width 12 height 12
radio input "true"
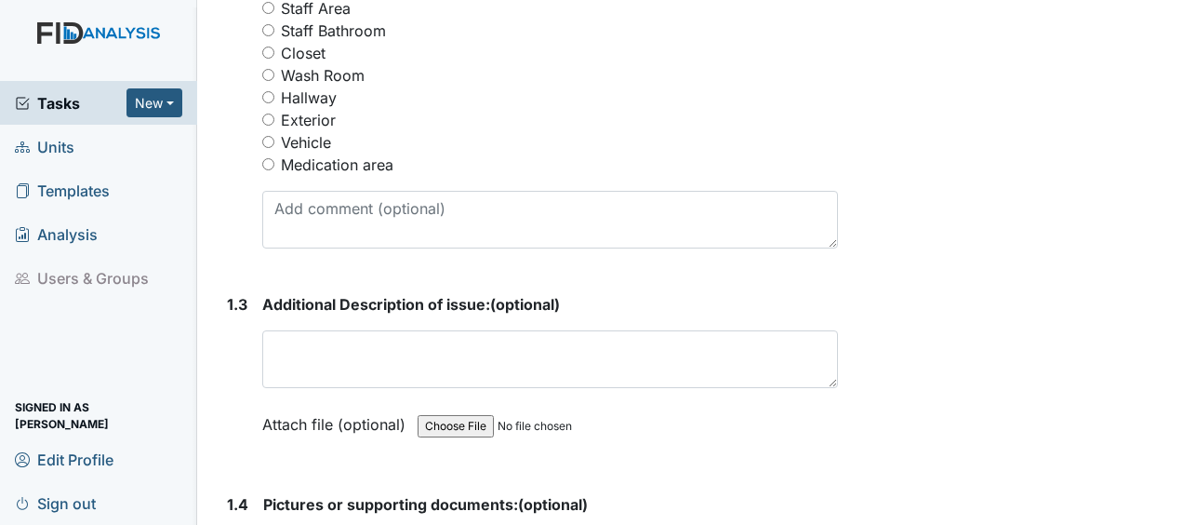
scroll to position [1070, 0]
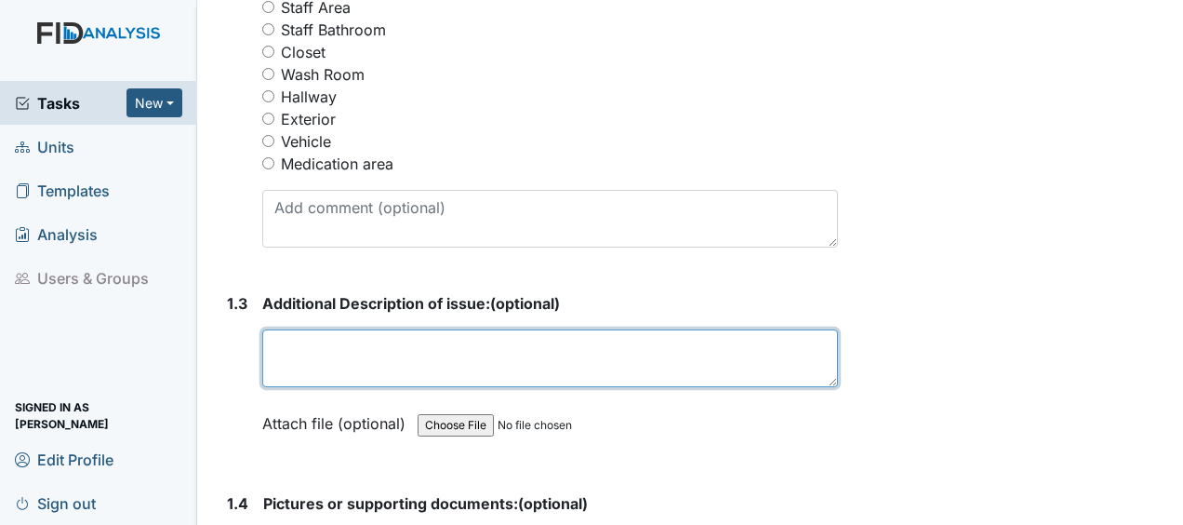
click at [273, 329] on textarea at bounding box center [550, 358] width 576 height 58
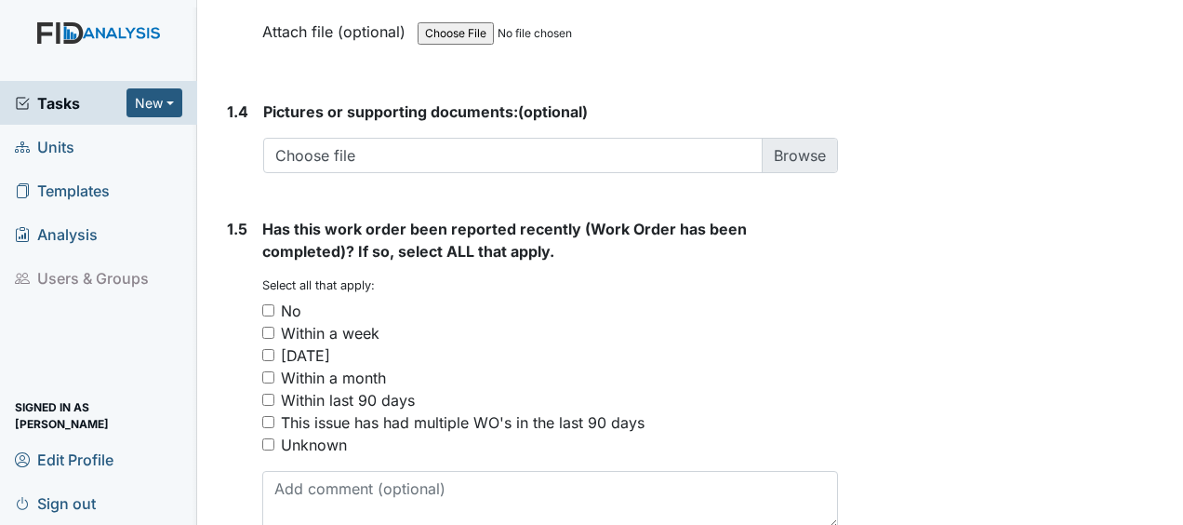
scroll to position [1511, 0]
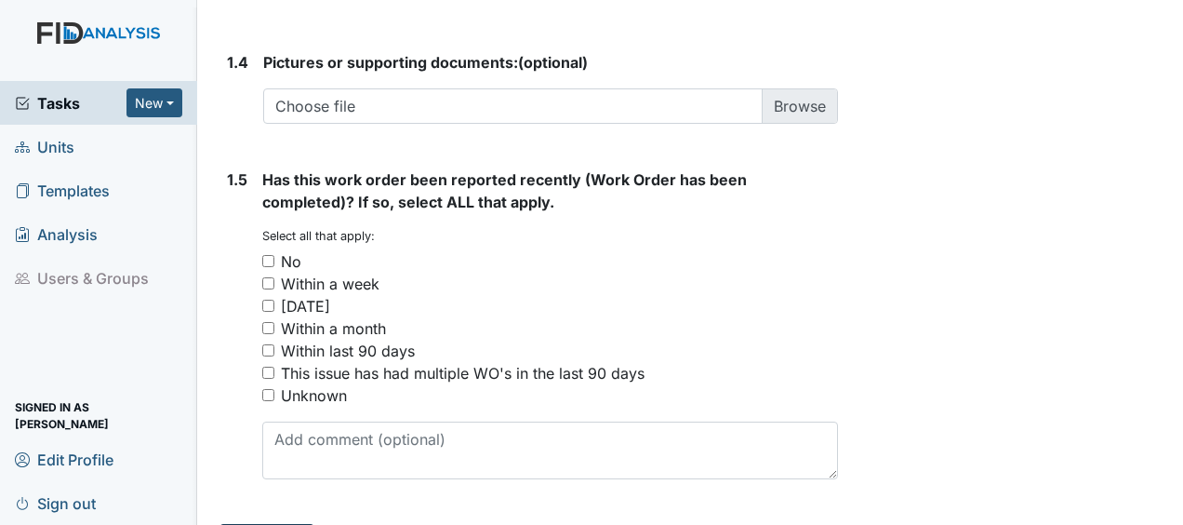
type textarea "clean out refrigerator"
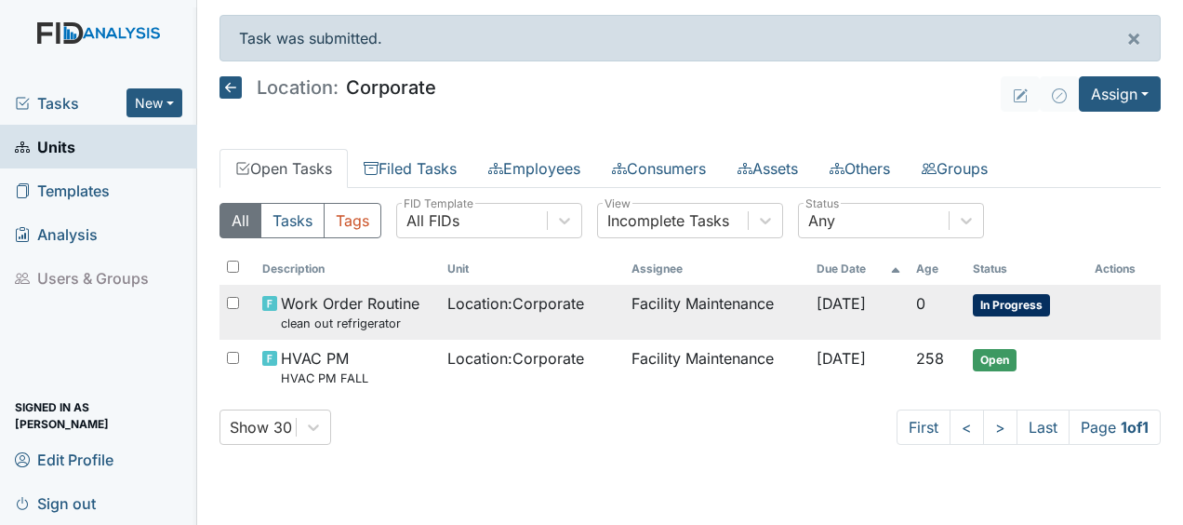
click at [844, 307] on span "[DATE]" at bounding box center [841, 303] width 49 height 19
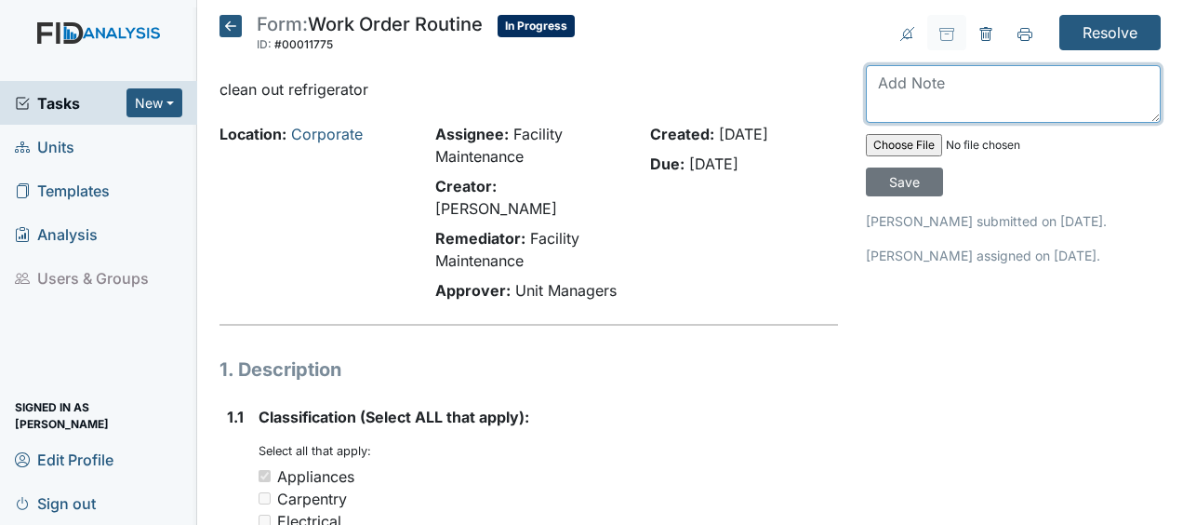
click at [866, 97] on textarea at bounding box center [1013, 94] width 295 height 58
type textarea "cleaned out refrigerator JB"
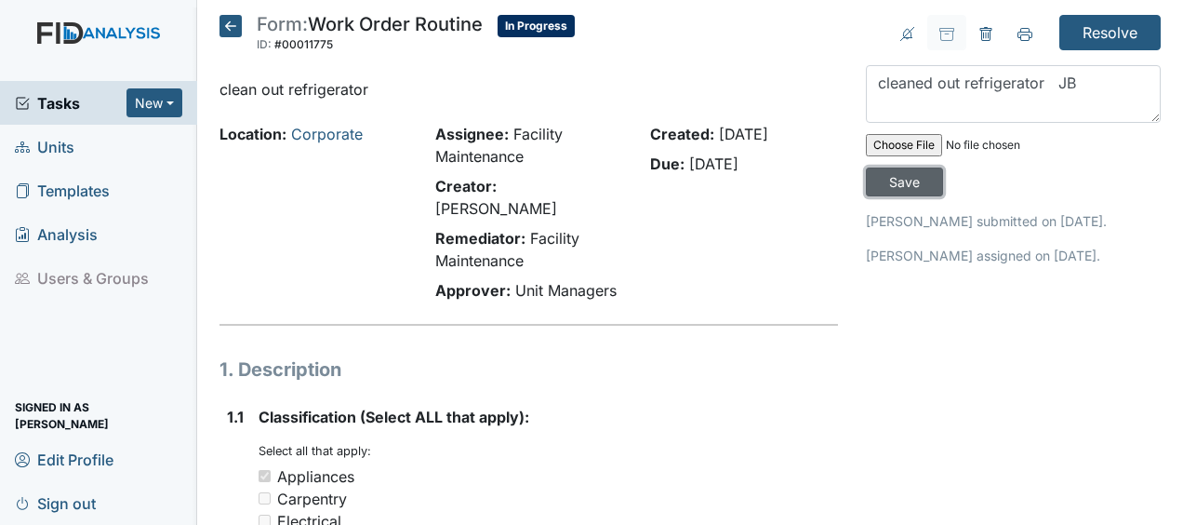
click at [906, 188] on input "Save" at bounding box center [904, 181] width 77 height 29
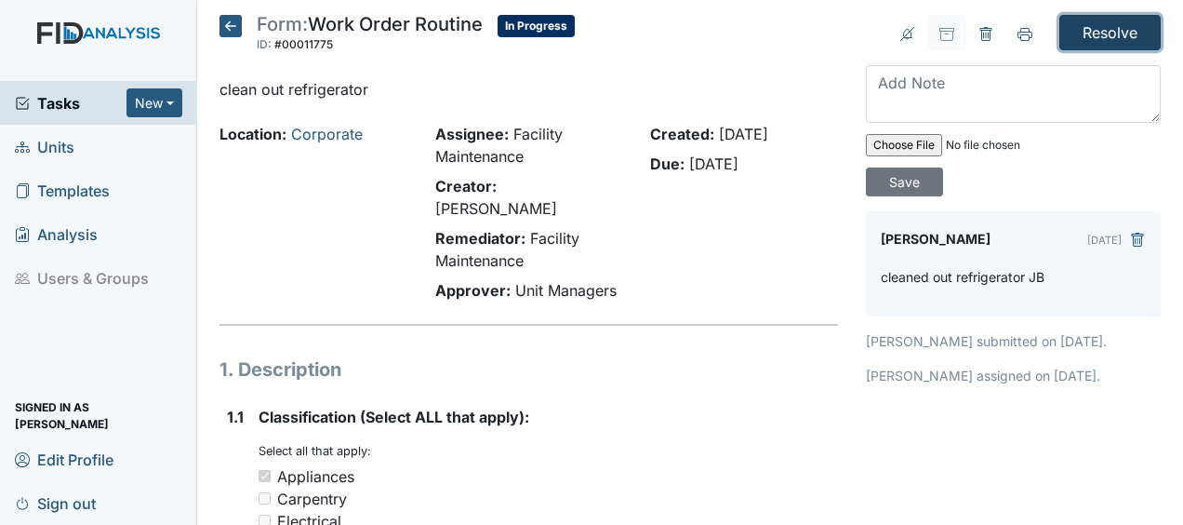
click at [1103, 31] on input "Resolve" at bounding box center [1110, 32] width 101 height 35
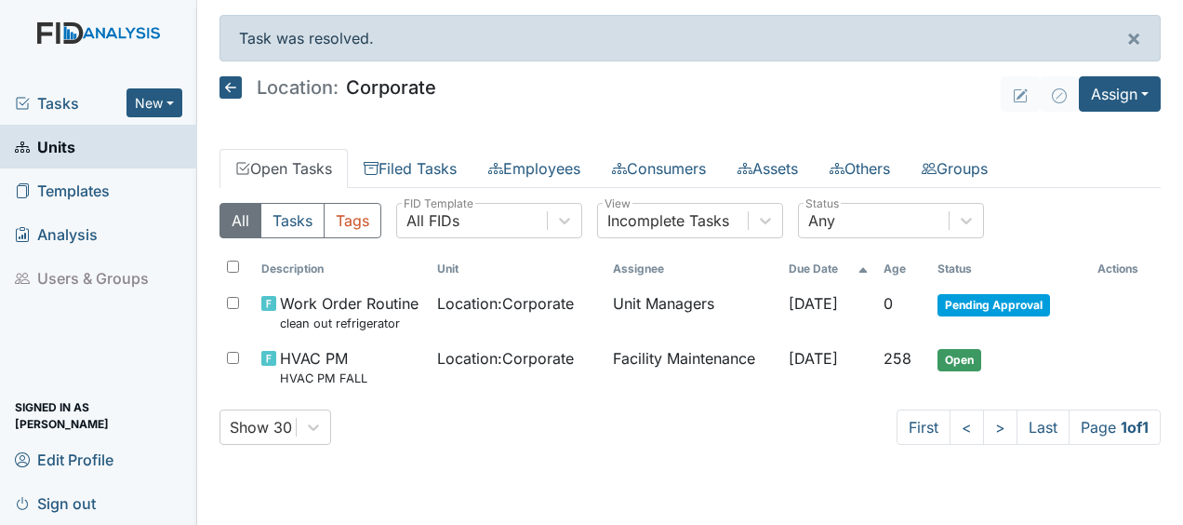
click at [233, 87] on icon at bounding box center [231, 87] width 22 height 22
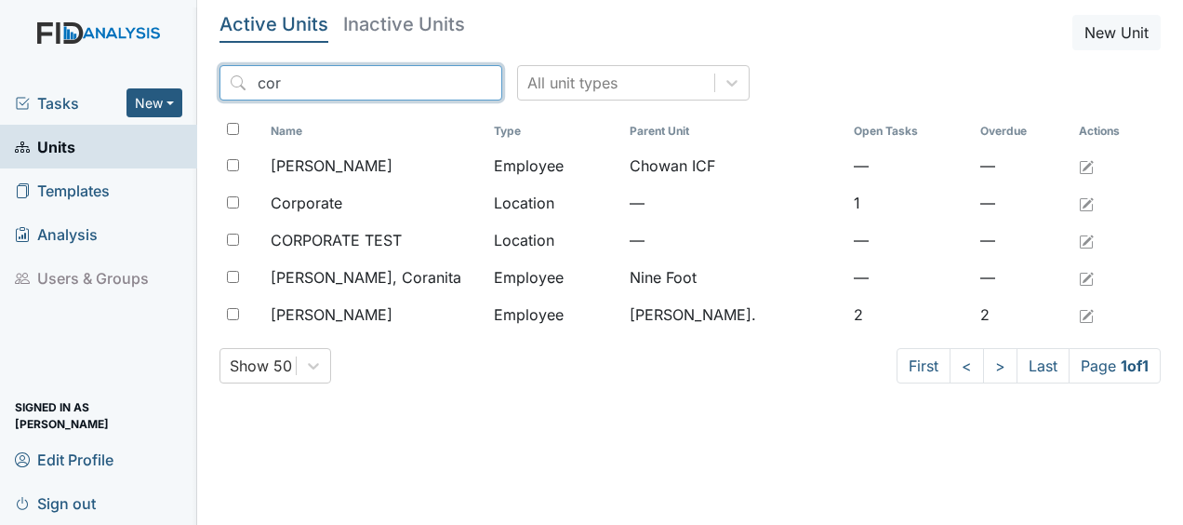
click at [446, 83] on input "cor" at bounding box center [361, 82] width 283 height 35
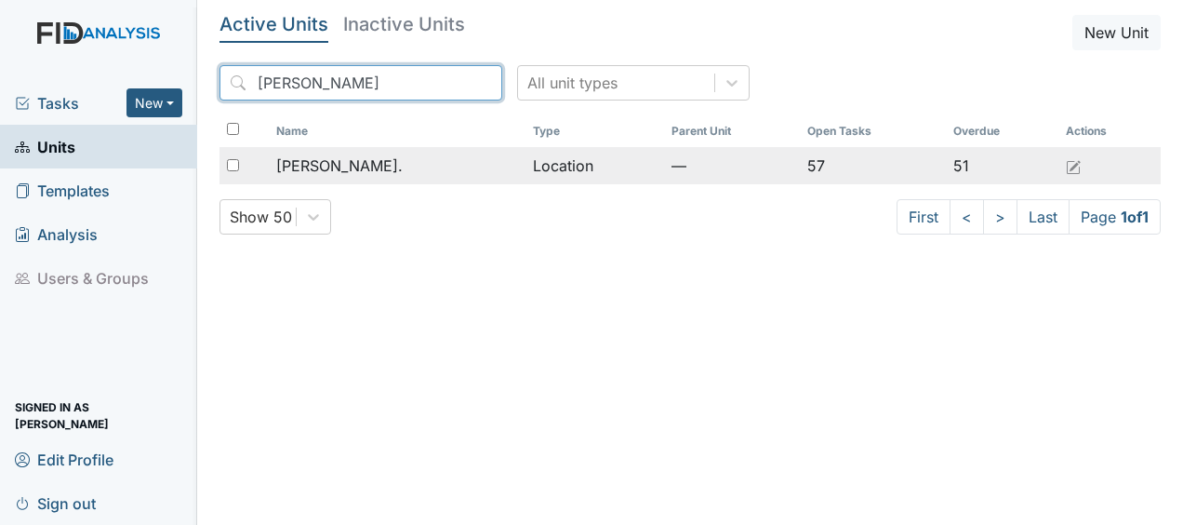
type input "william"
click at [348, 164] on span "[PERSON_NAME]." at bounding box center [339, 165] width 127 height 22
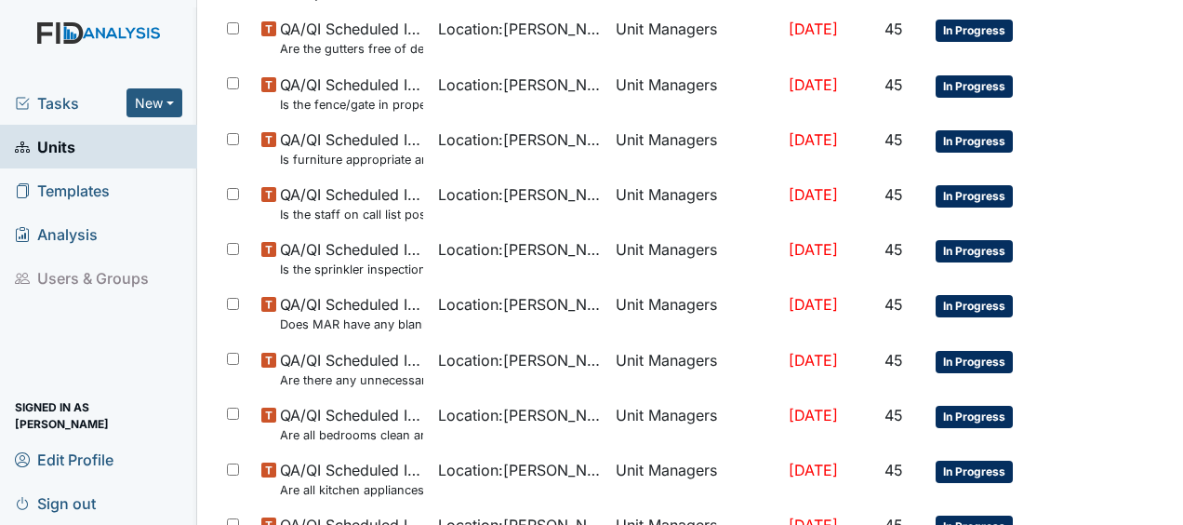
scroll to position [1433, 0]
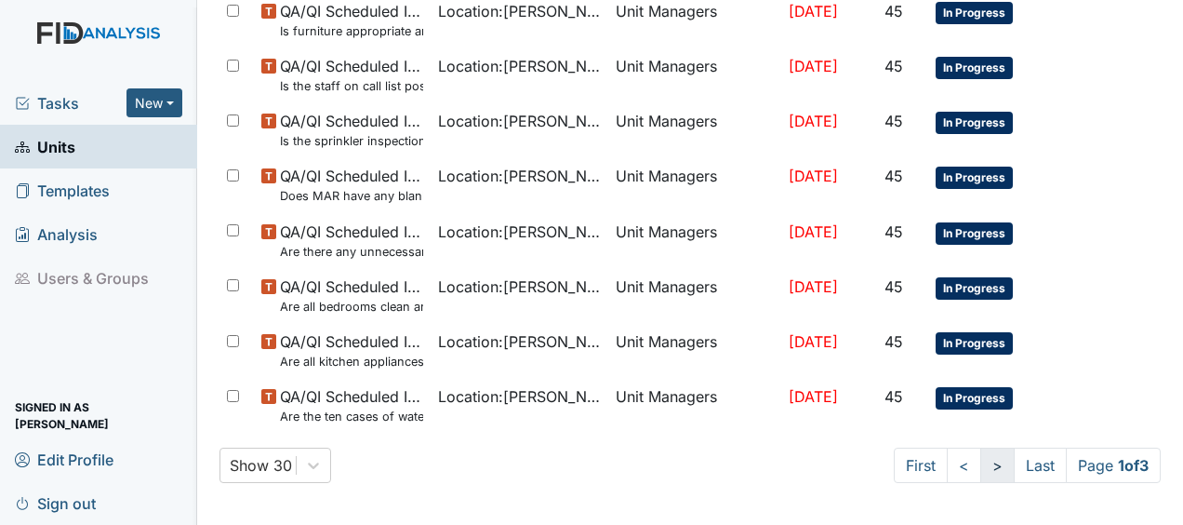
click at [981, 461] on link ">" at bounding box center [998, 464] width 34 height 35
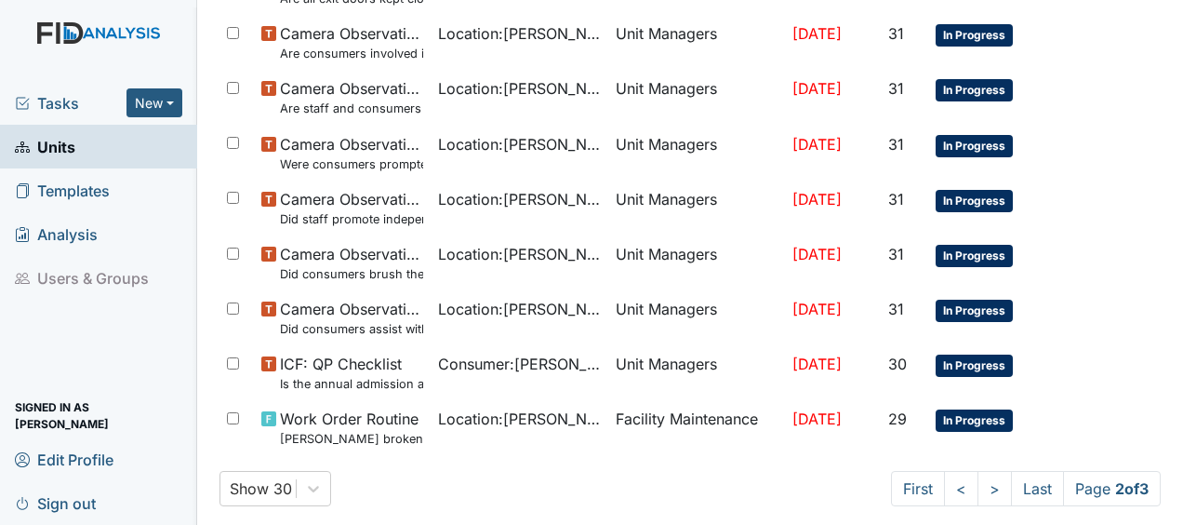
scroll to position [1466, 0]
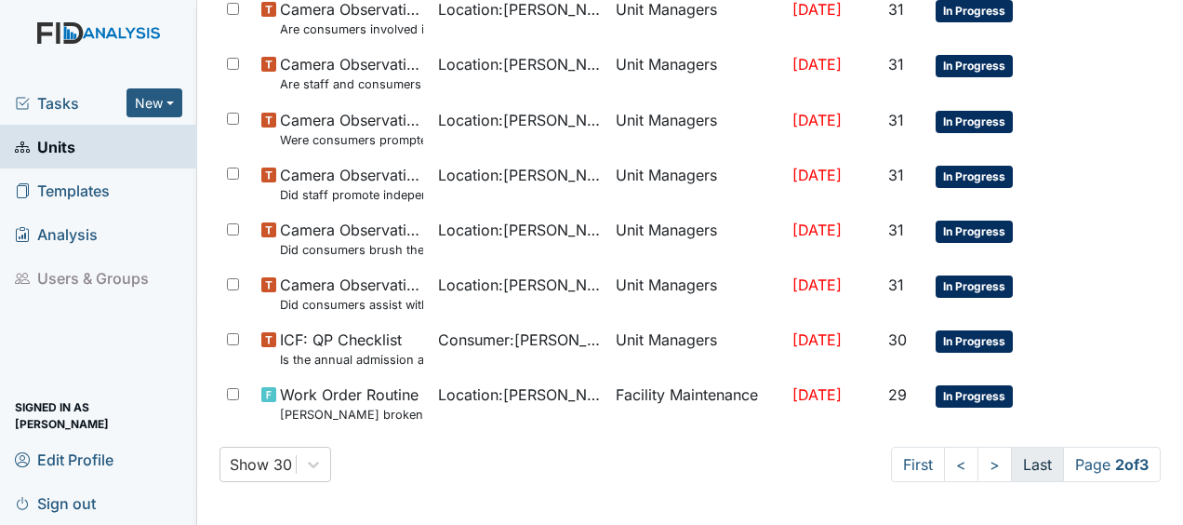
click at [1023, 456] on link "Last" at bounding box center [1037, 464] width 53 height 35
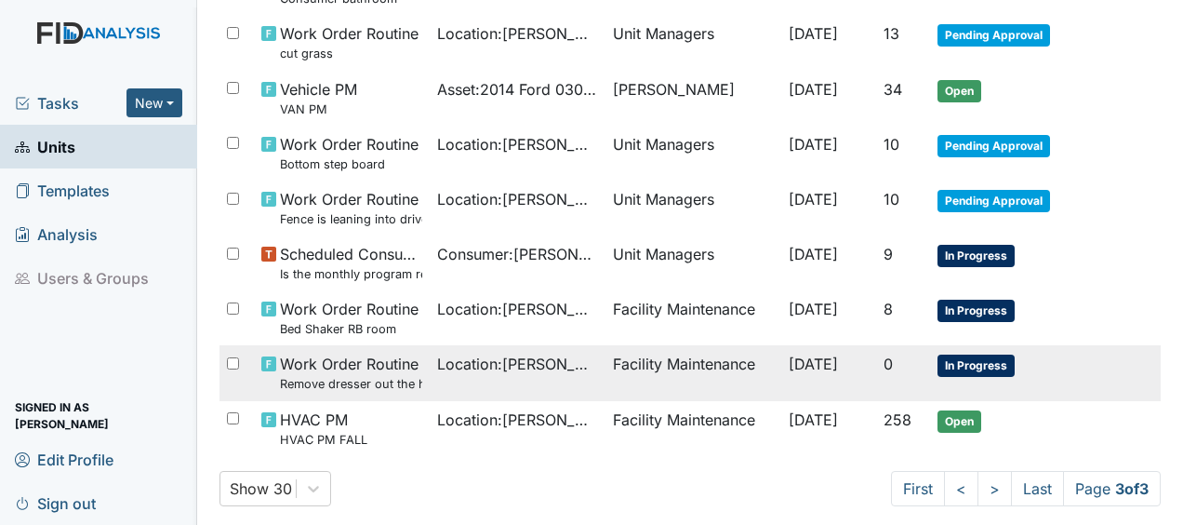
scroll to position [749, 0]
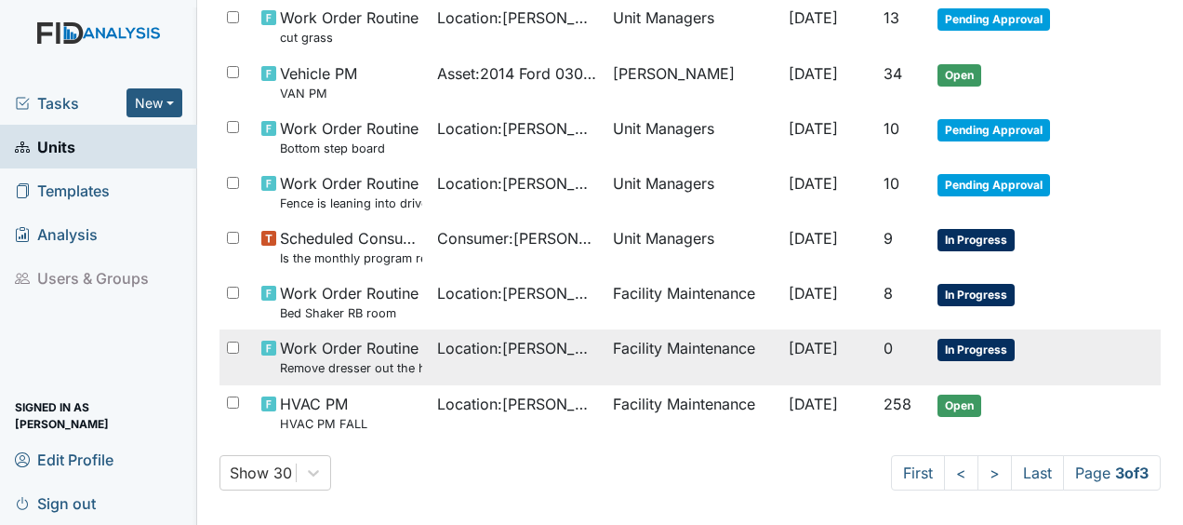
click at [437, 345] on span "Location : William St." at bounding box center [517, 348] width 161 height 22
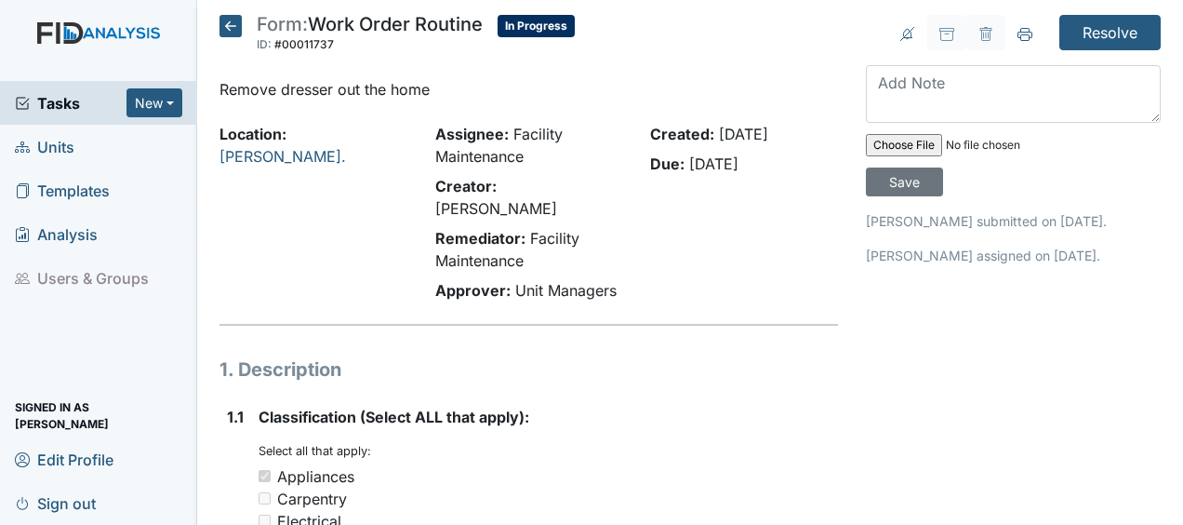
click at [434, 355] on h1 "1. Description" at bounding box center [529, 369] width 619 height 28
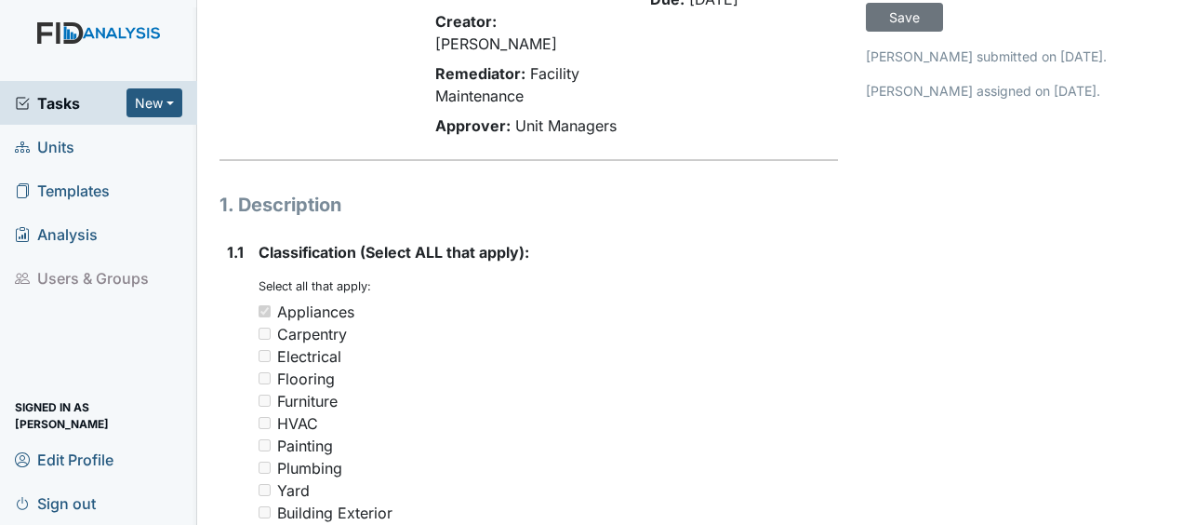
scroll to position [167, 0]
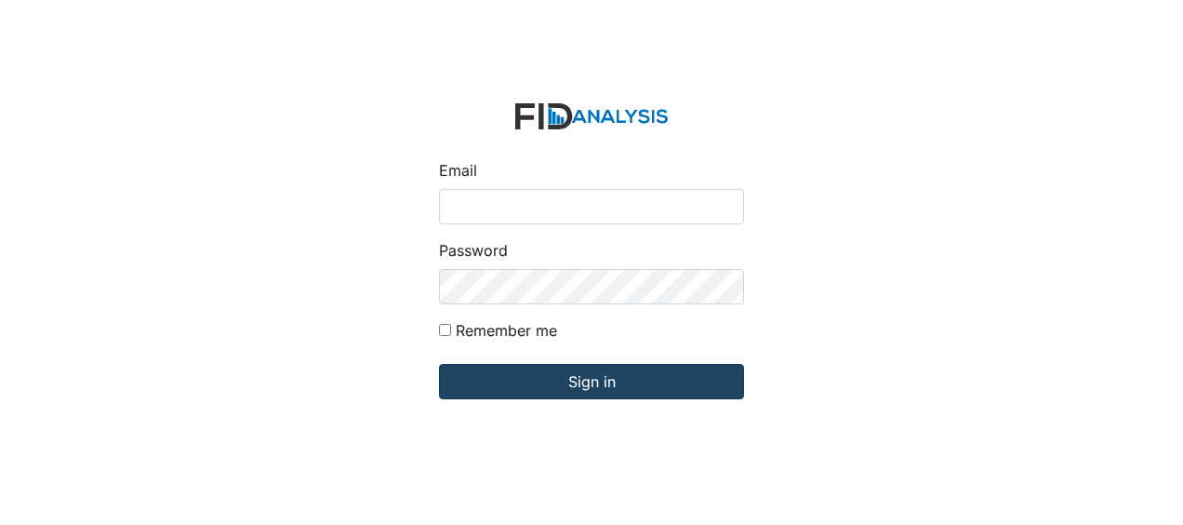
type input "[EMAIL_ADDRESS][DOMAIN_NAME]"
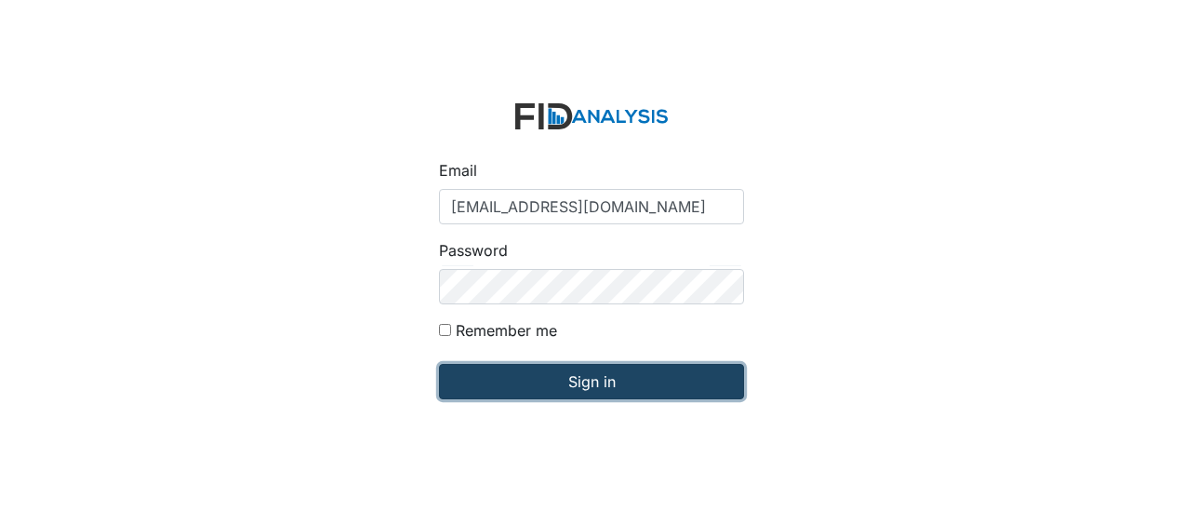
click at [554, 380] on input "Sign in" at bounding box center [591, 381] width 305 height 35
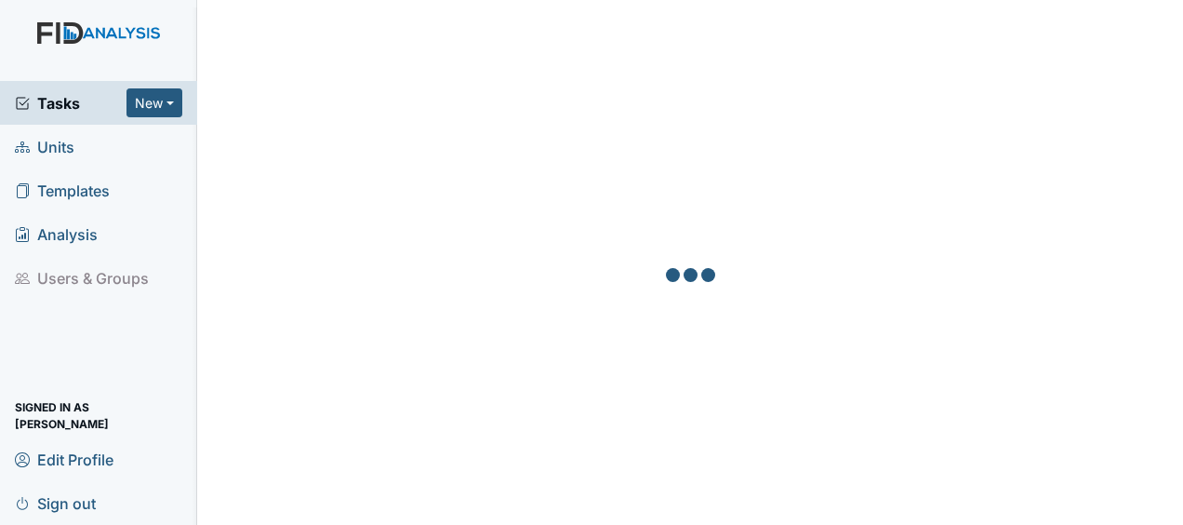
click at [554, 380] on div at bounding box center [690, 277] width 941 height 525
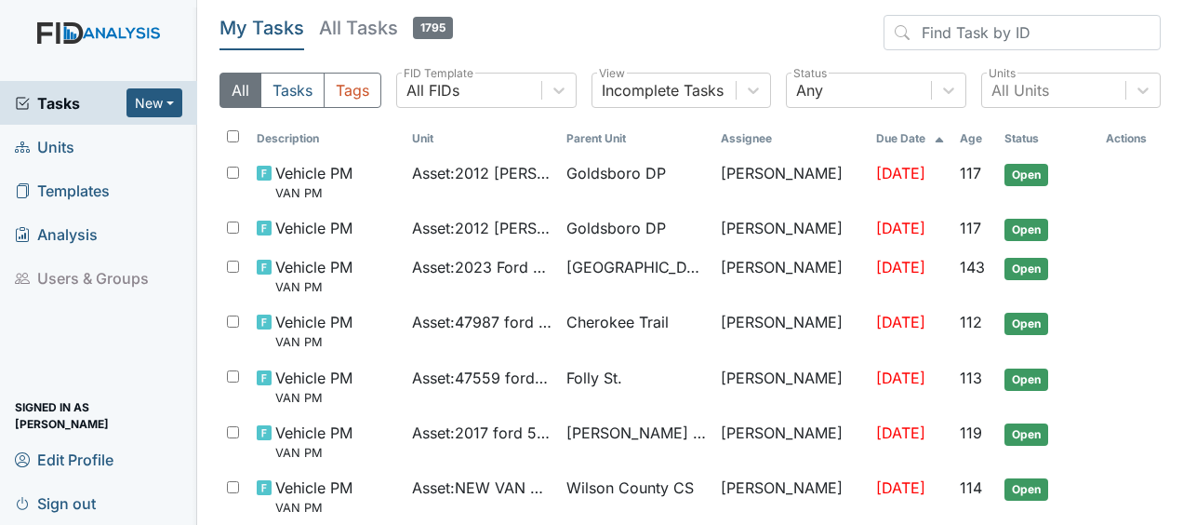
click at [85, 147] on link "Units" at bounding box center [98, 147] width 197 height 44
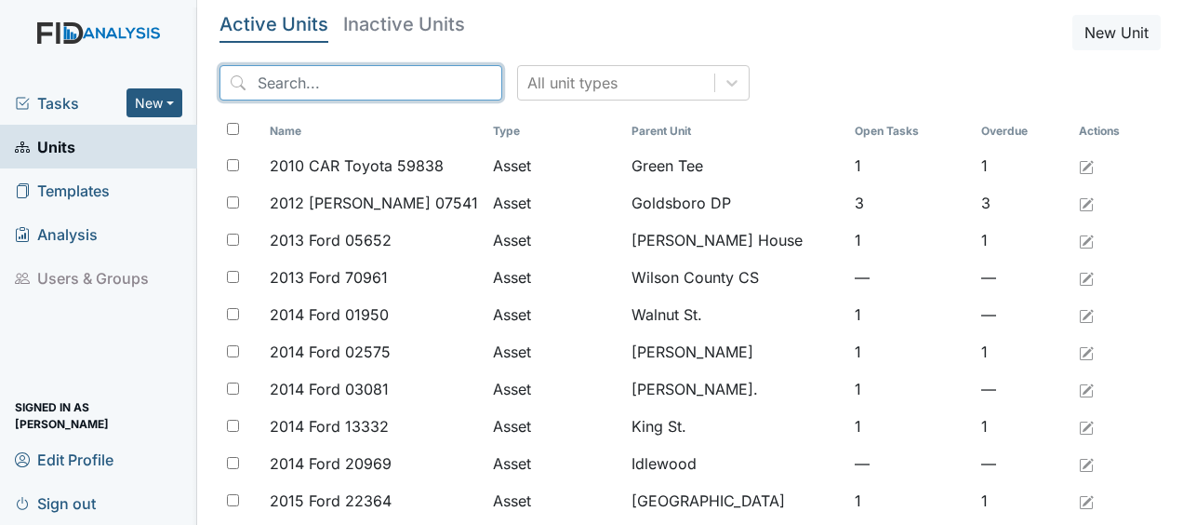
click at [314, 86] on input "search" at bounding box center [361, 82] width 283 height 35
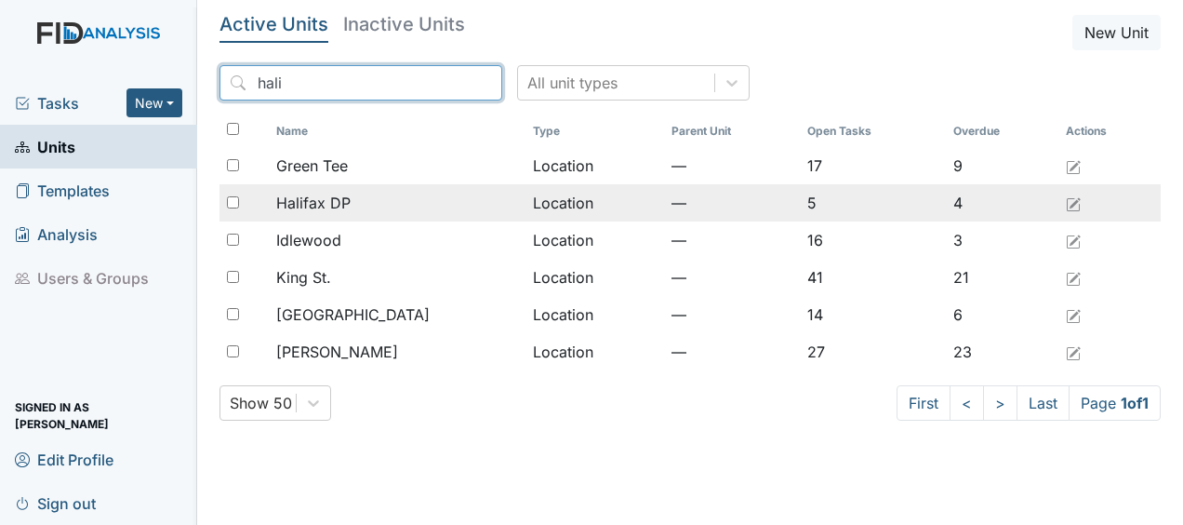
type input "hali"
click at [314, 205] on span "Halifax DP" at bounding box center [313, 203] width 74 height 22
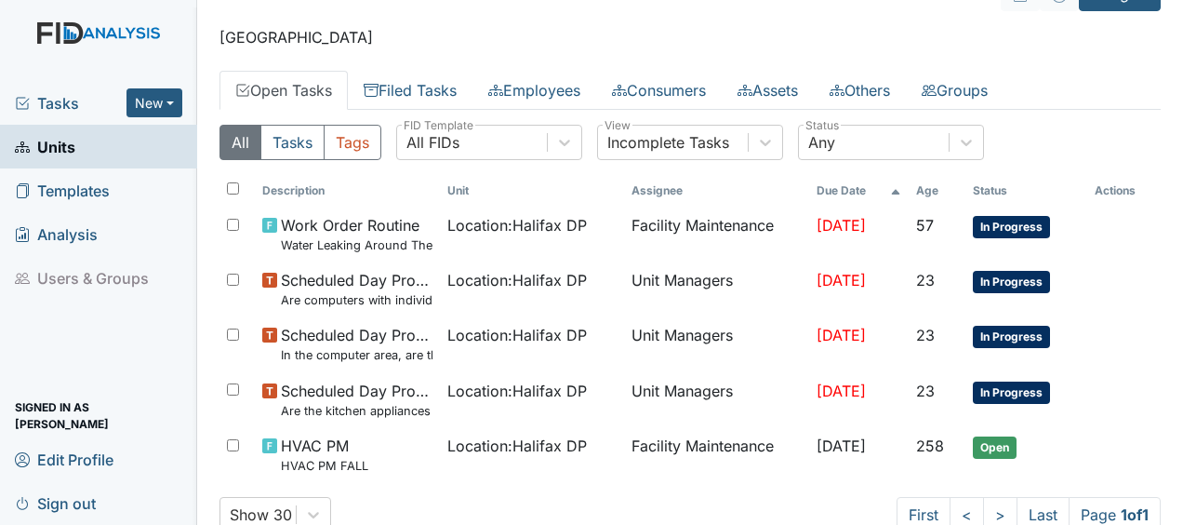
scroll to position [89, 0]
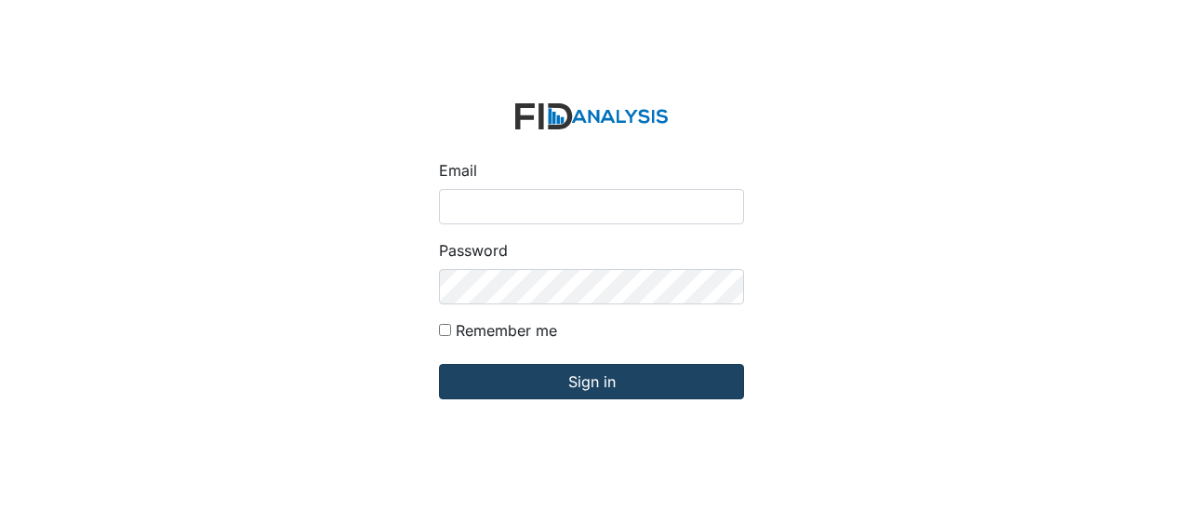
type input "[EMAIL_ADDRESS][DOMAIN_NAME]"
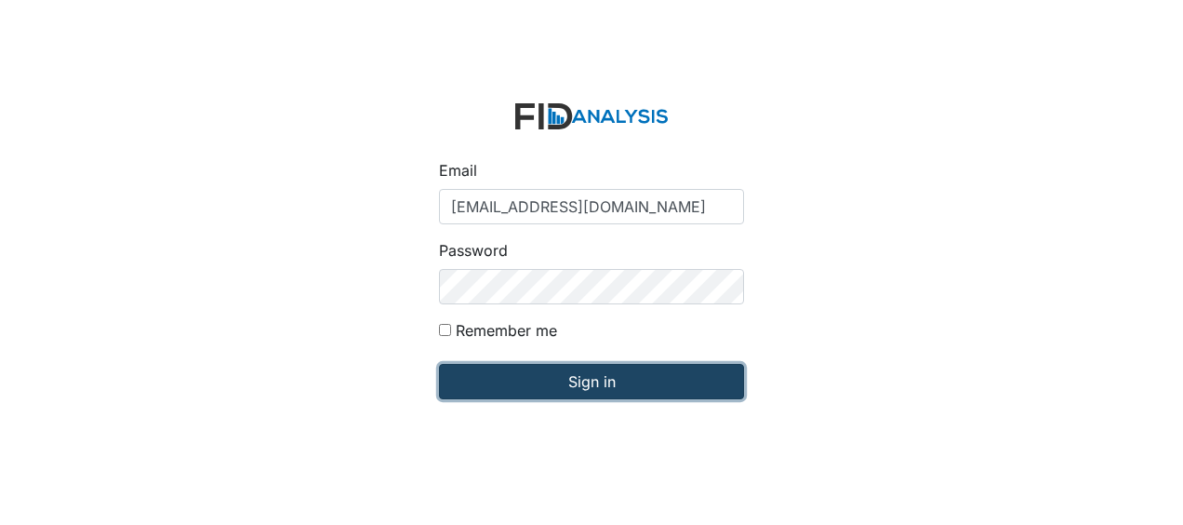
click at [568, 389] on input "Sign in" at bounding box center [591, 381] width 305 height 35
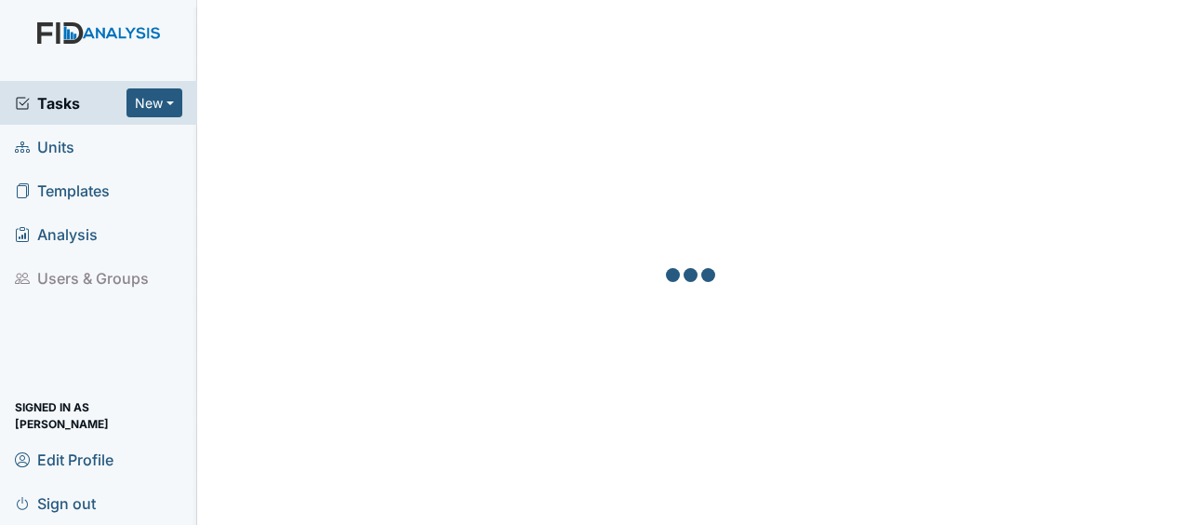
click at [105, 149] on link "Units" at bounding box center [98, 147] width 197 height 44
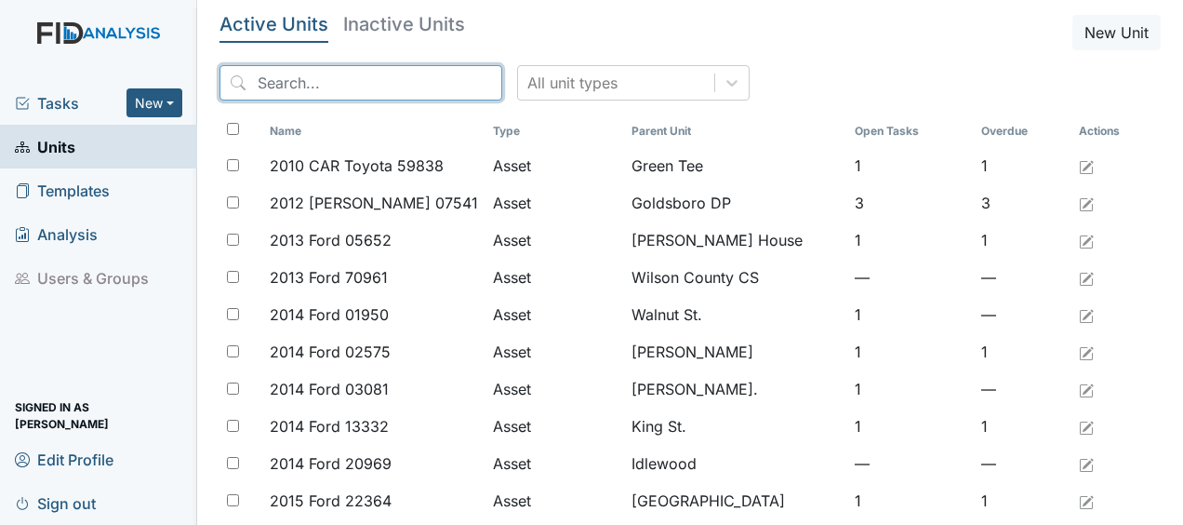
click at [268, 85] on input "search" at bounding box center [361, 82] width 283 height 35
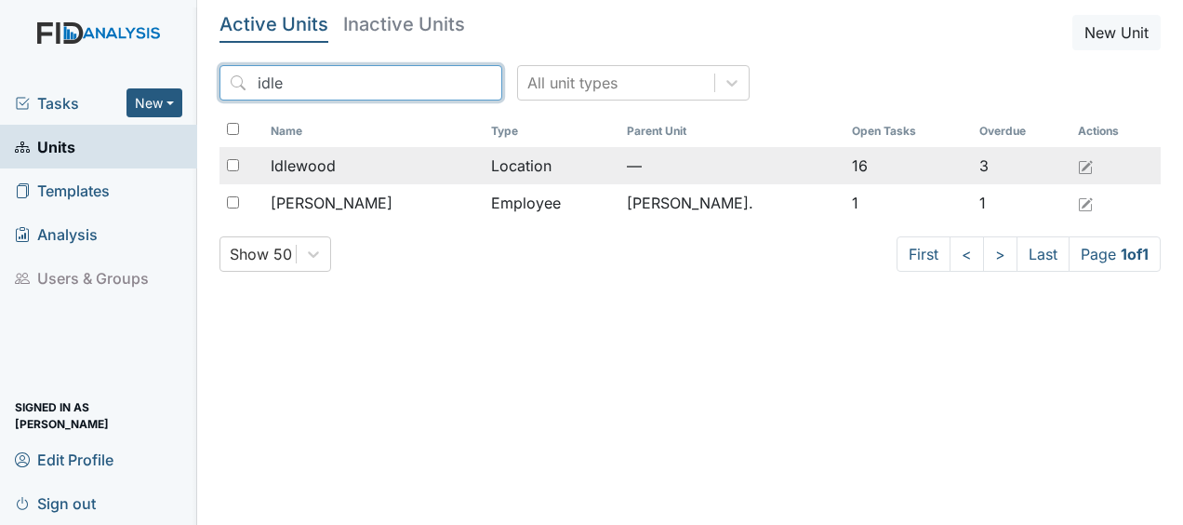
type input "idle"
click at [301, 170] on span "Idlewood" at bounding box center [303, 165] width 65 height 22
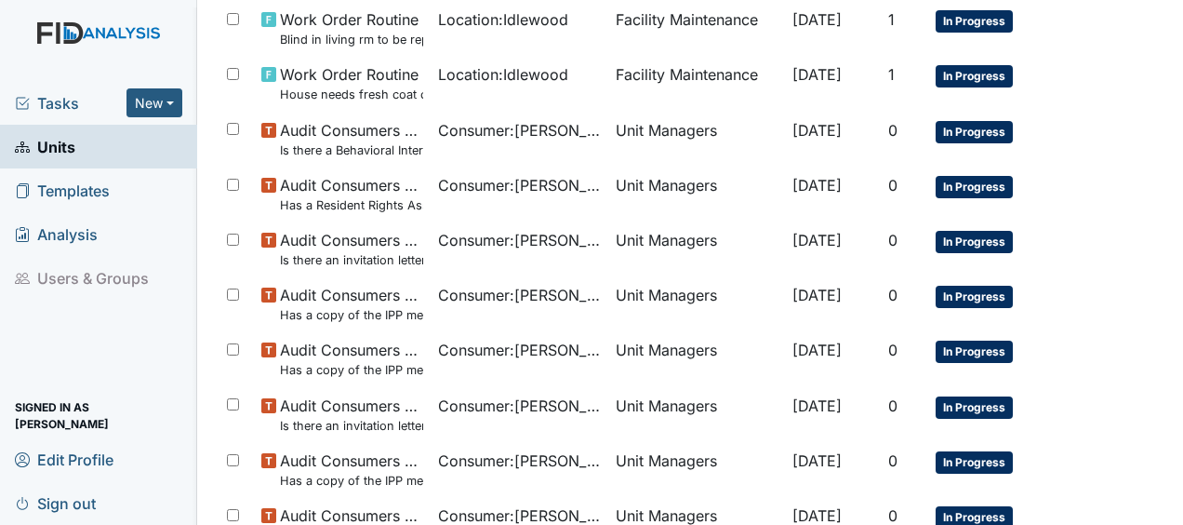
scroll to position [1367, 0]
